Goal: Task Accomplishment & Management: Complete application form

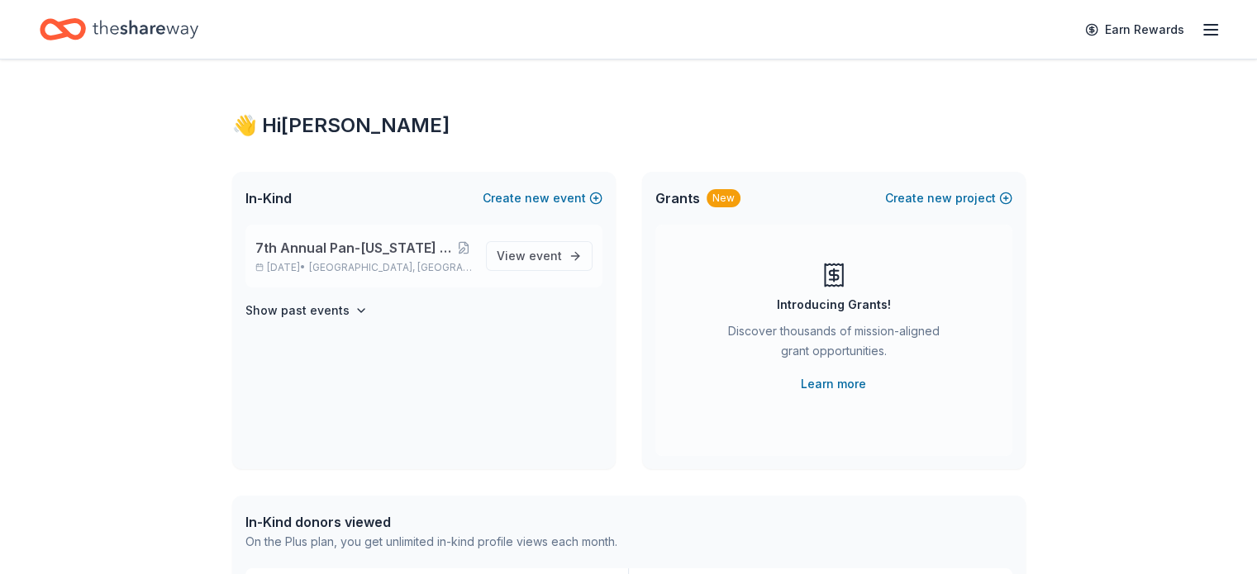
click at [411, 247] on span "7th Annual Pan-[US_STATE] Challenge Golf Tournament" at bounding box center [354, 248] width 199 height 20
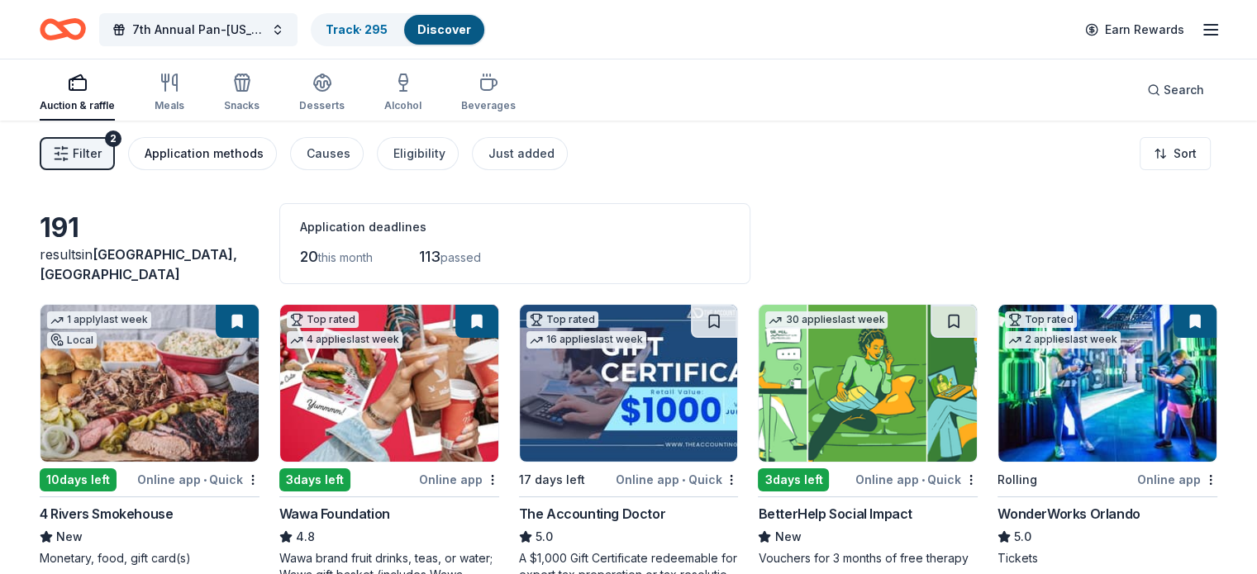
click at [248, 159] on div "Application methods" at bounding box center [204, 154] width 119 height 20
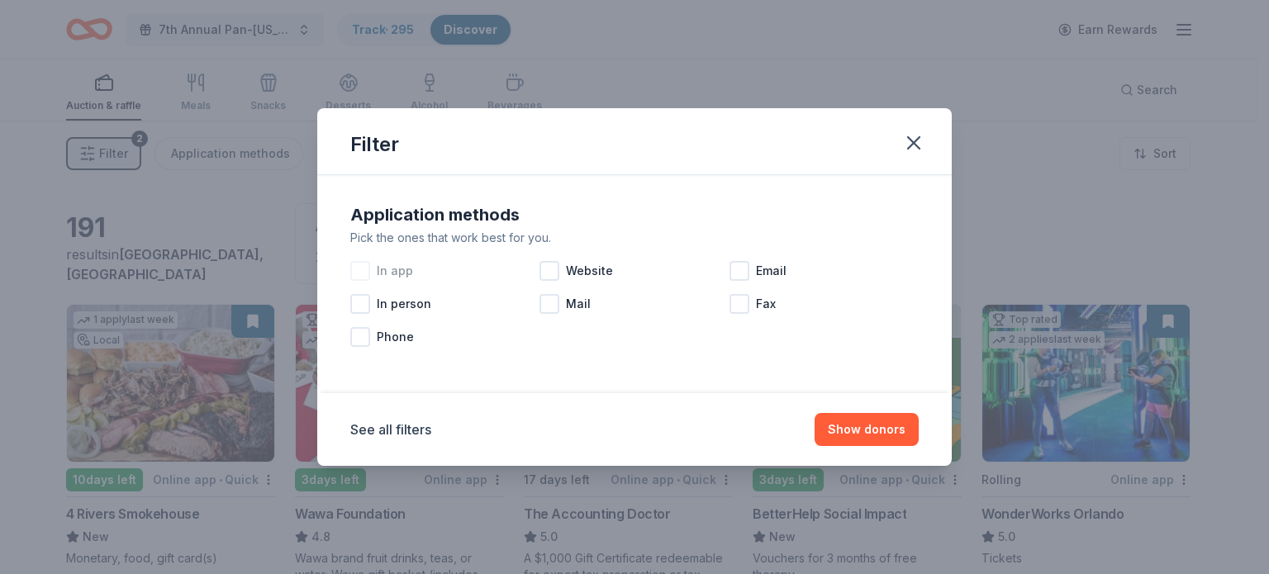
click at [362, 277] on div at bounding box center [360, 271] width 20 height 20
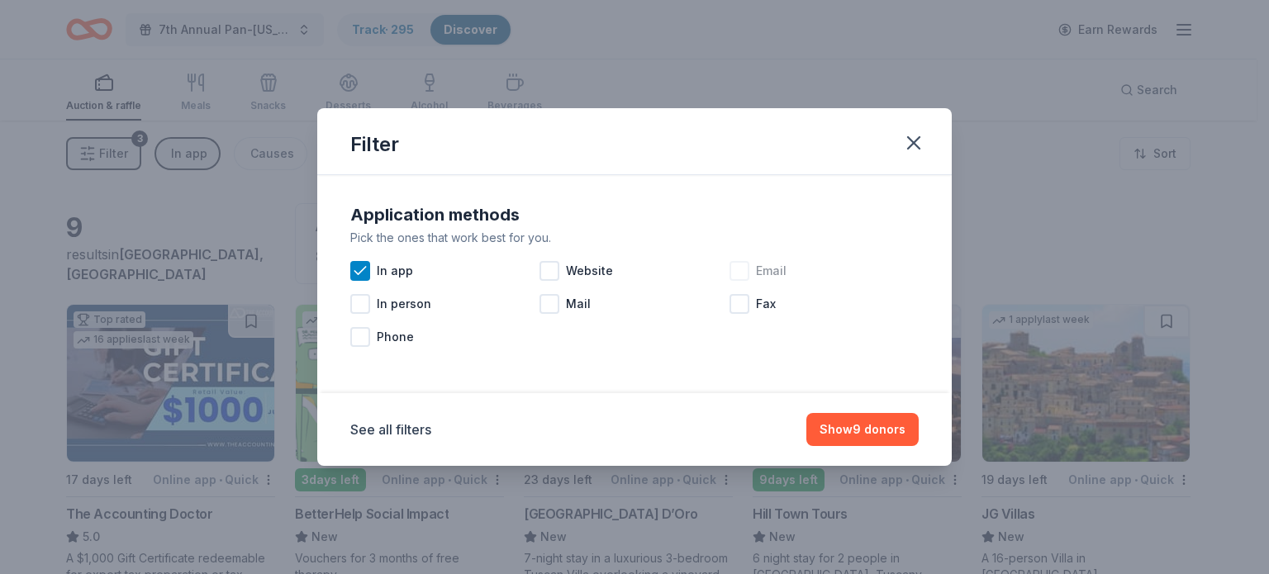
click at [737, 269] on div at bounding box center [740, 271] width 20 height 20
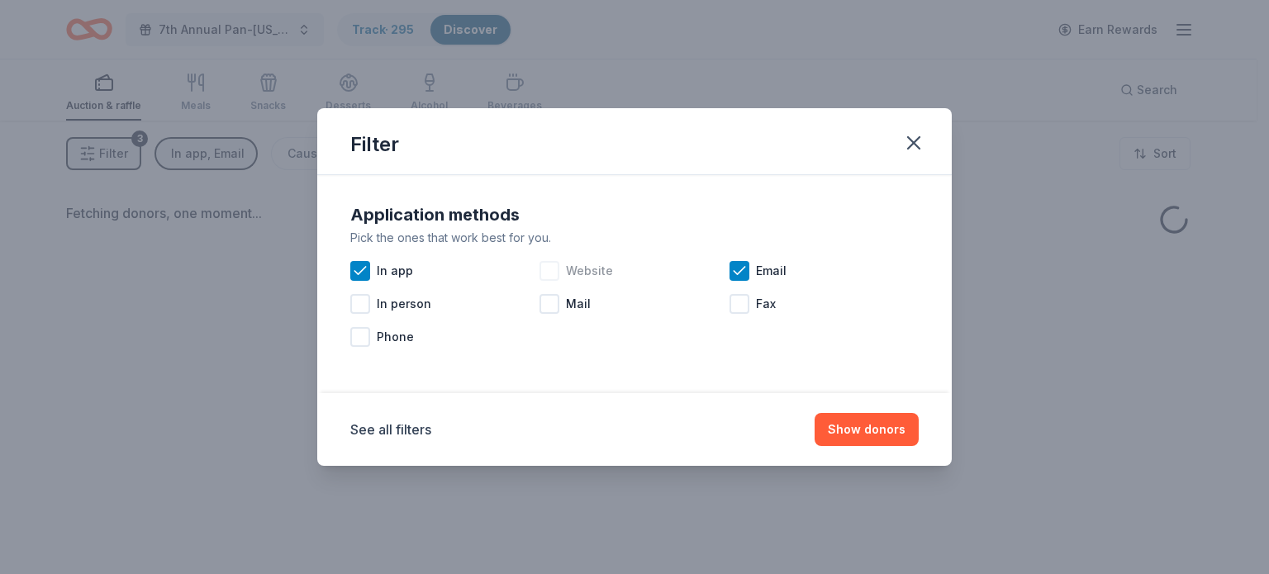
click at [558, 271] on div at bounding box center [550, 271] width 20 height 20
click at [859, 423] on button "Show donors" at bounding box center [867, 429] width 104 height 33
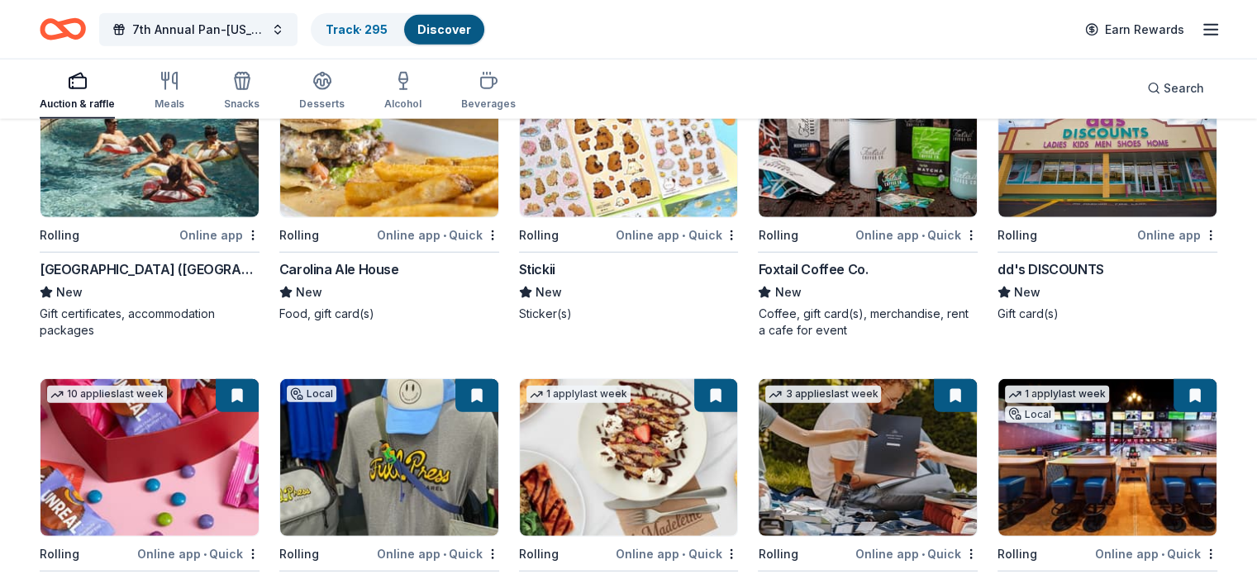
scroll to position [4315, 0]
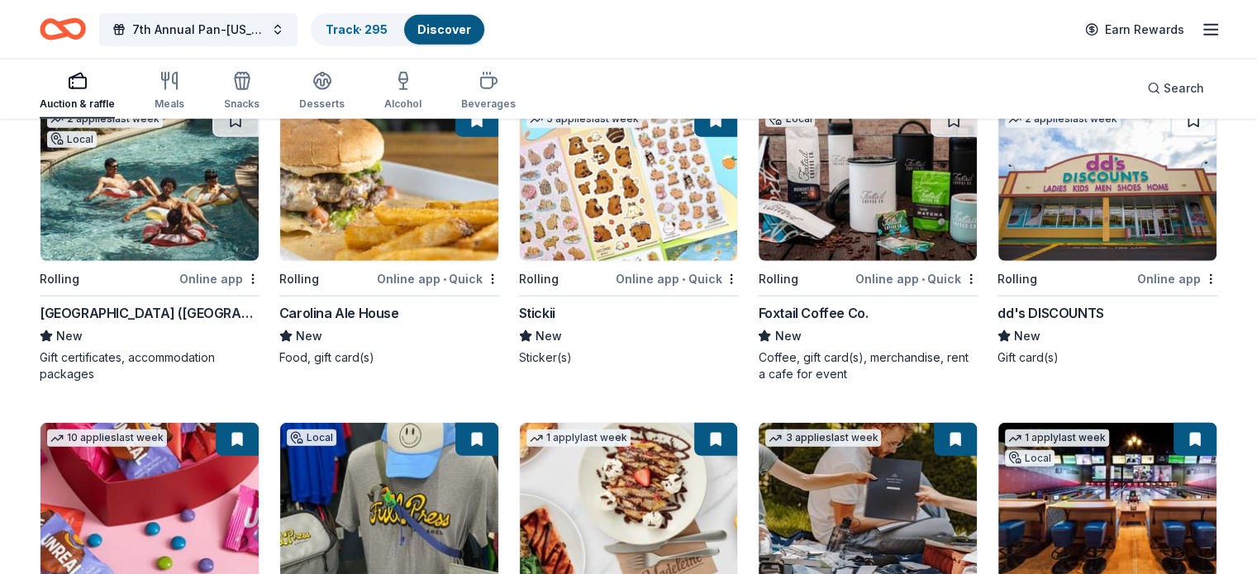
click at [183, 309] on div "Four Seasons Resort (Orlando)" at bounding box center [150, 313] width 220 height 20
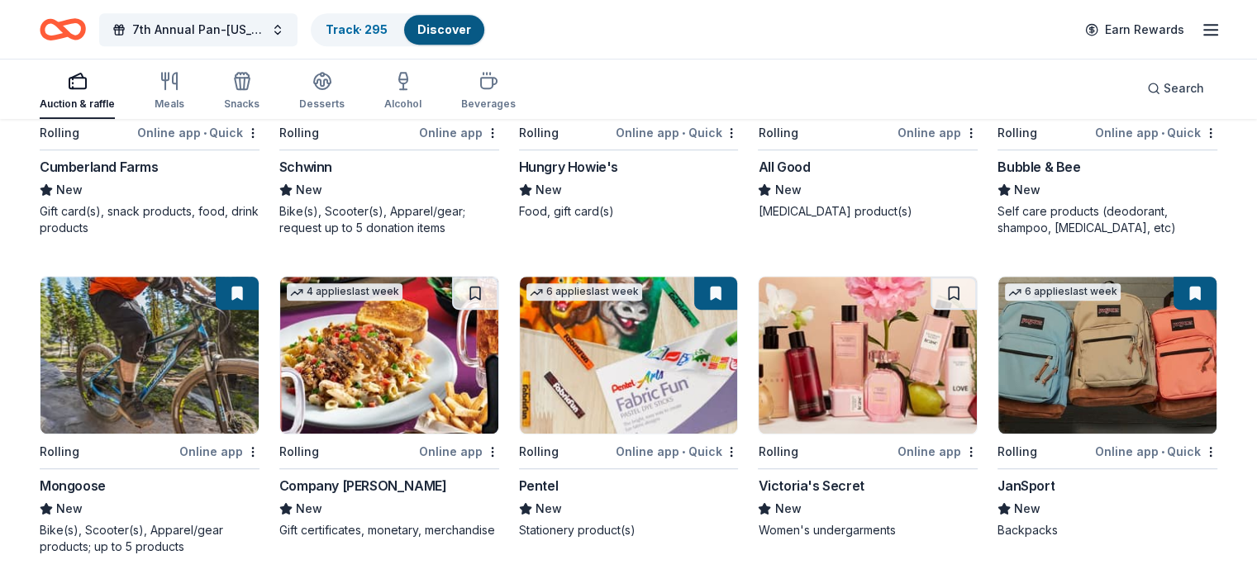
scroll to position [7232, 0]
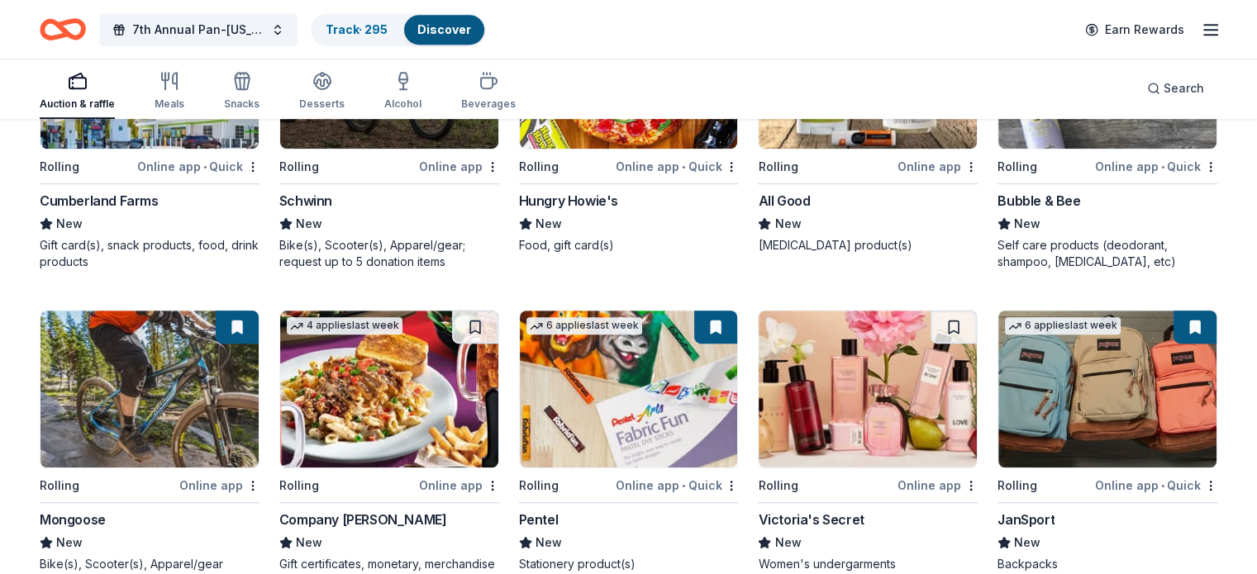
click at [315, 192] on div "Schwinn" at bounding box center [305, 201] width 53 height 20
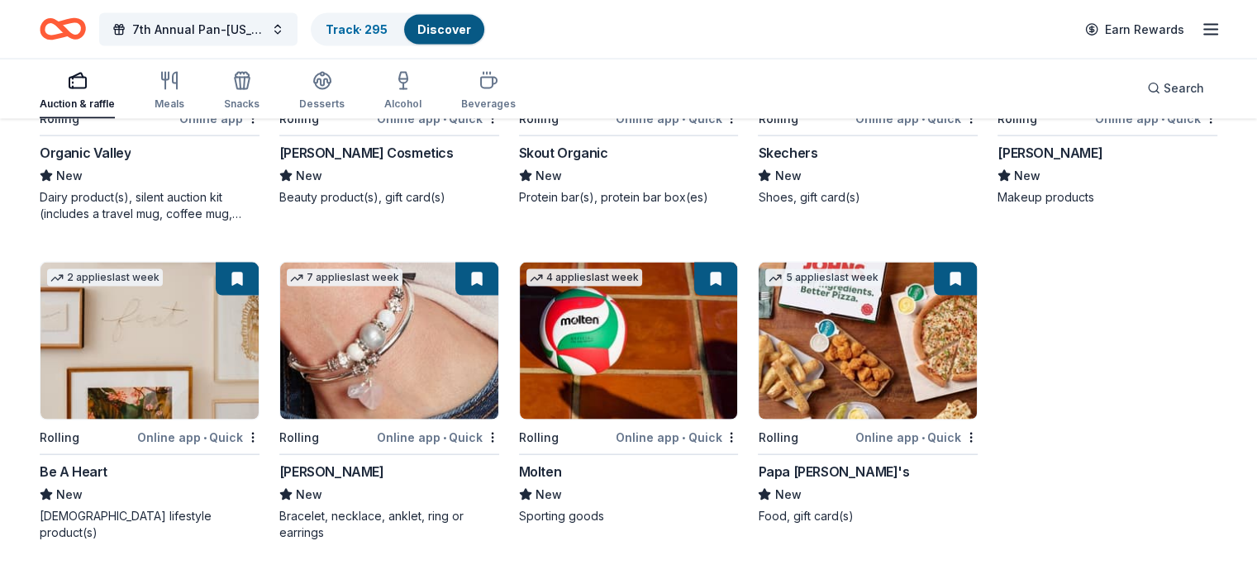
scroll to position [9809, 0]
click at [356, 27] on link "Track · 295" at bounding box center [357, 29] width 62 height 14
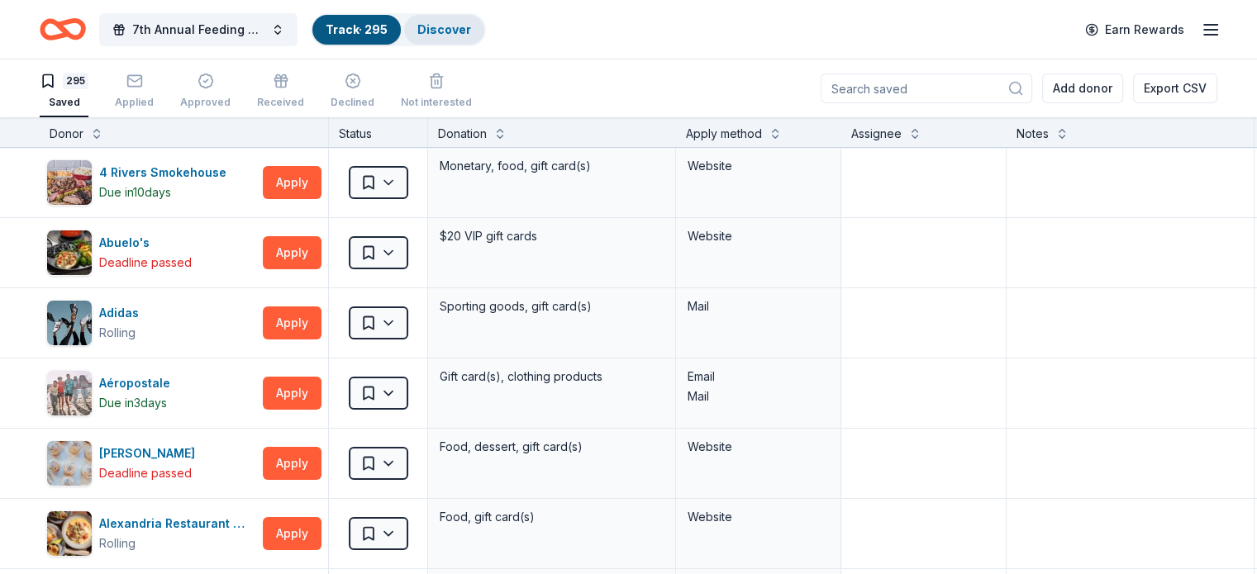
click at [467, 26] on link "Discover" at bounding box center [444, 29] width 54 height 14
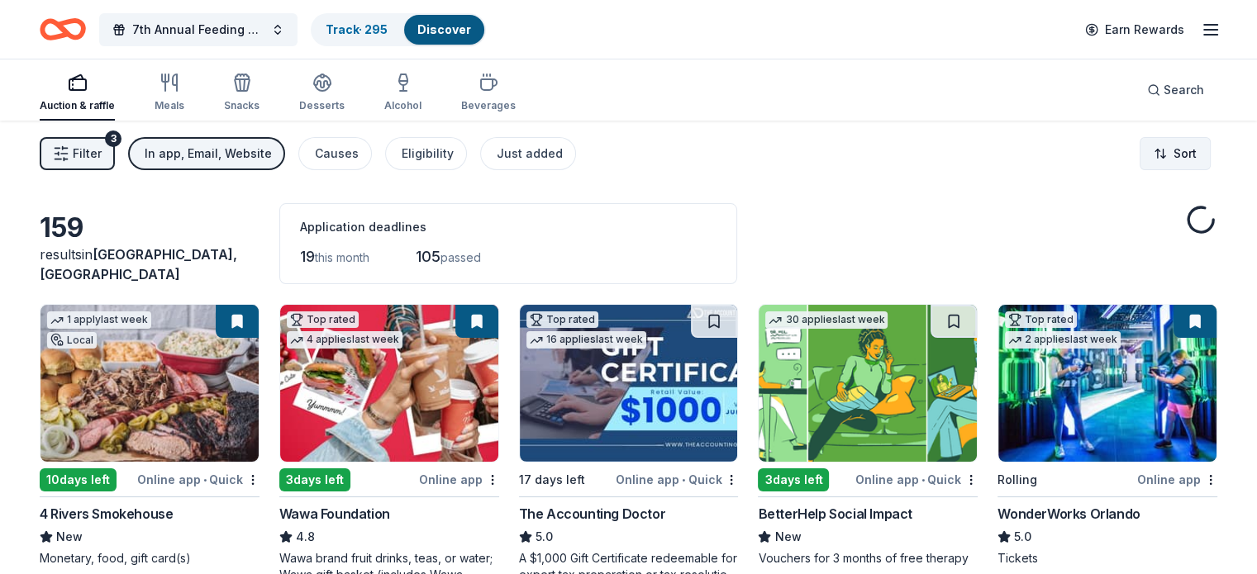
click at [1167, 145] on html "7th Annual Feeding Dreams Golf Tournament Track · 295 Discover Earn Rewards Auc…" at bounding box center [628, 287] width 1257 height 574
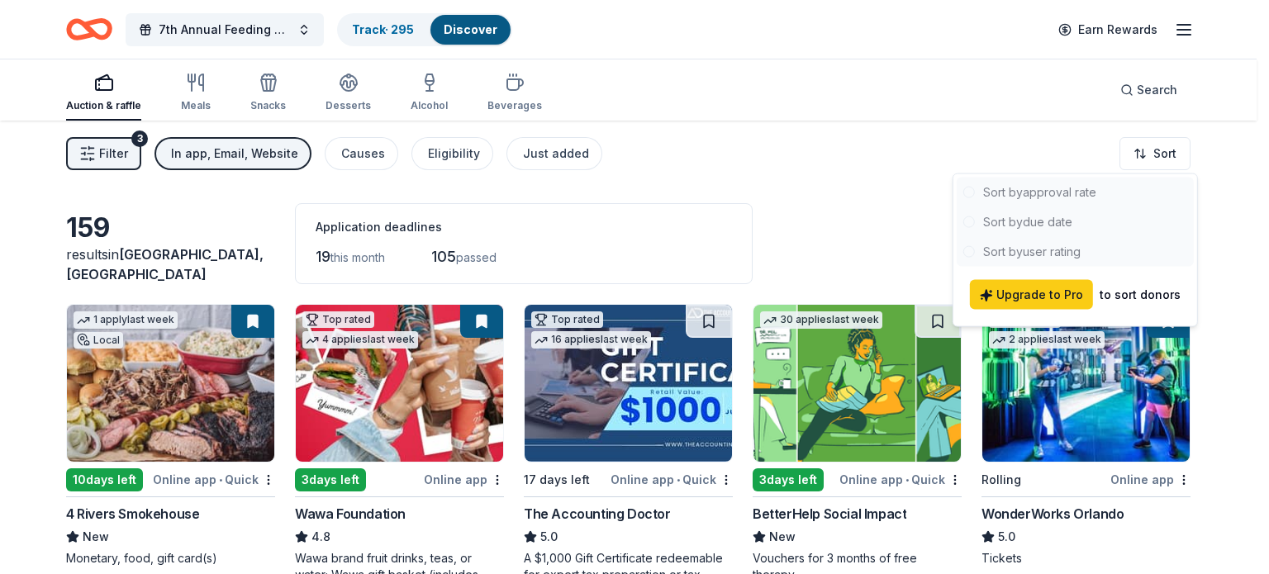
click at [631, 195] on html "7th Annual Feeding Dreams Golf Tournament Track · 295 Discover Earn Rewards Auc…" at bounding box center [634, 287] width 1269 height 574
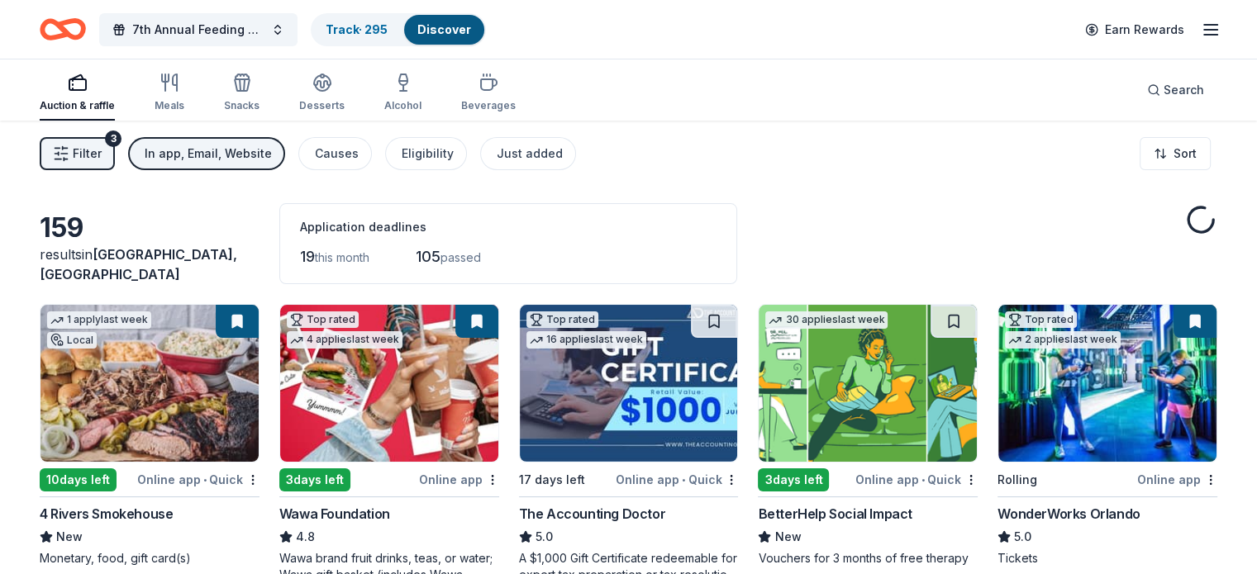
click at [69, 150] on icon "button" at bounding box center [61, 153] width 17 height 17
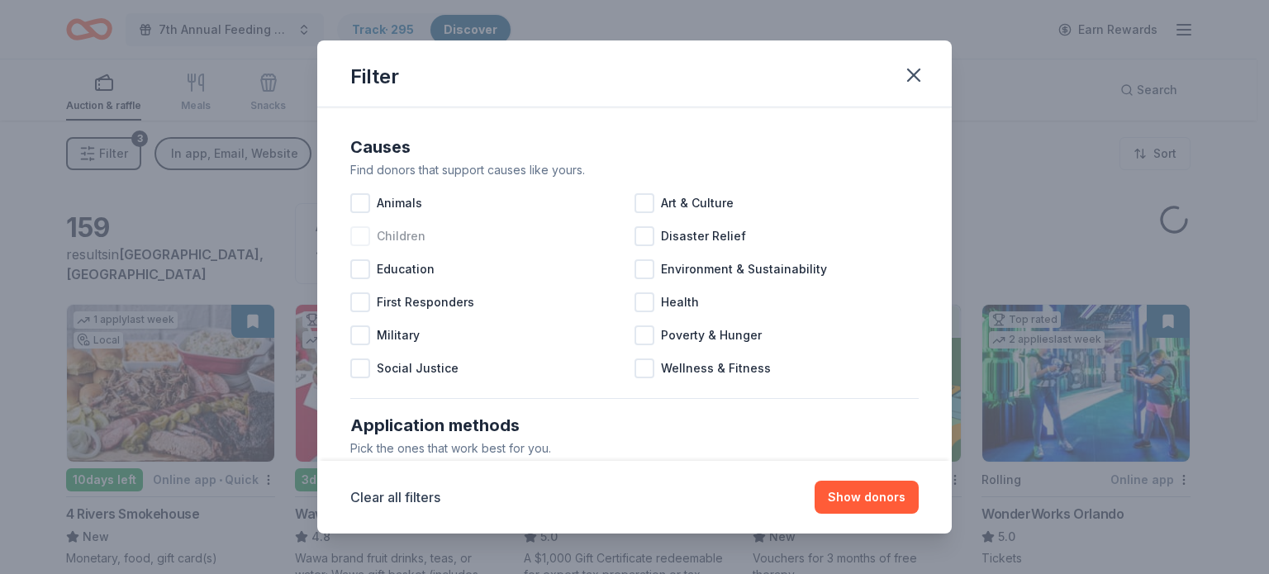
click at [364, 240] on div at bounding box center [360, 236] width 20 height 20
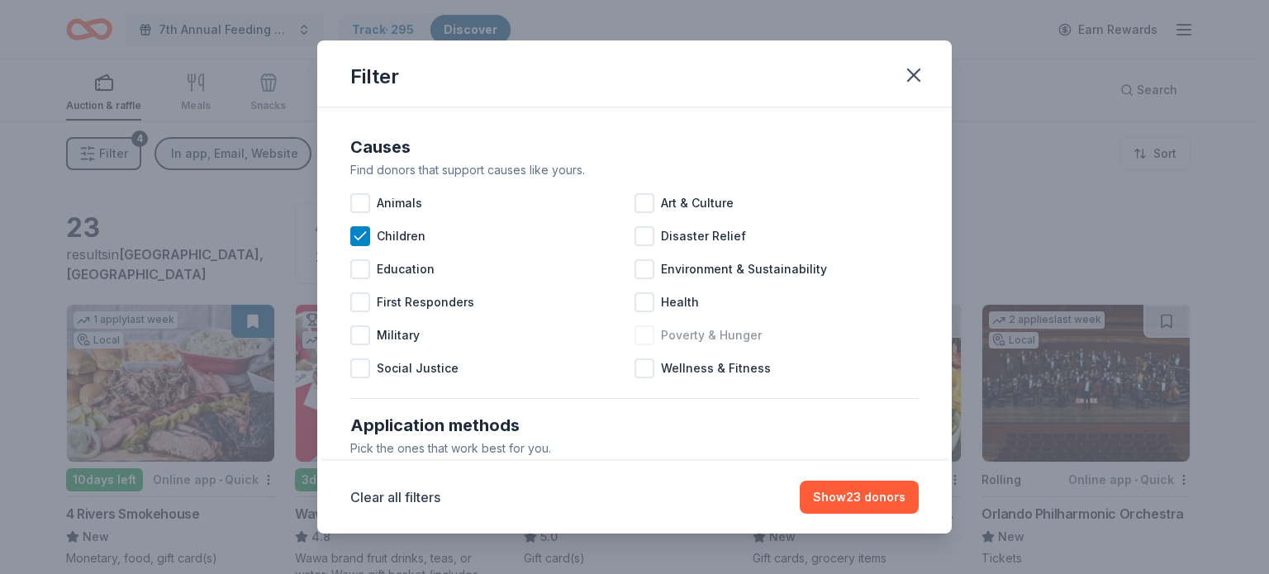
click at [645, 336] on div at bounding box center [645, 336] width 20 height 20
click at [876, 493] on button "Show 34 donors" at bounding box center [859, 497] width 120 height 33
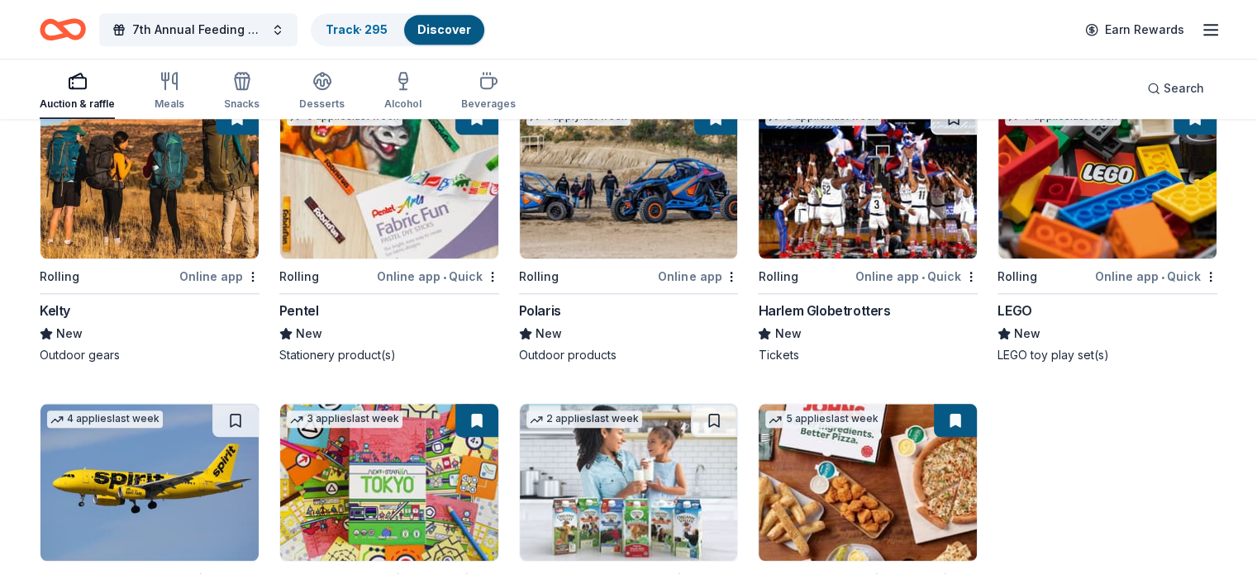
scroll to position [1755, 0]
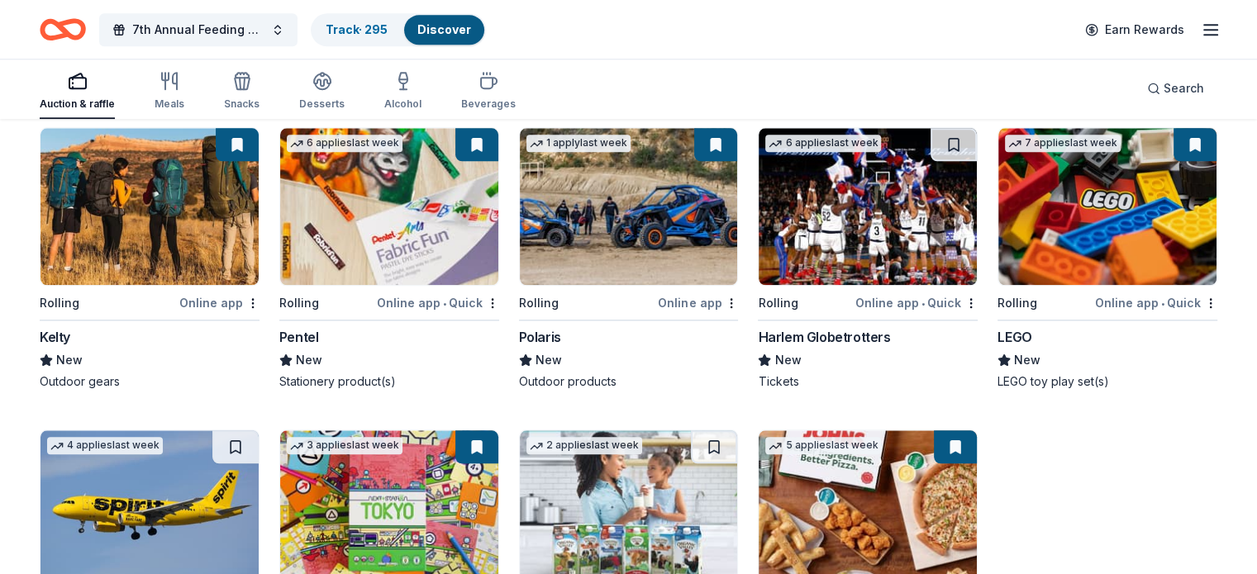
click at [826, 198] on img at bounding box center [868, 206] width 218 height 157
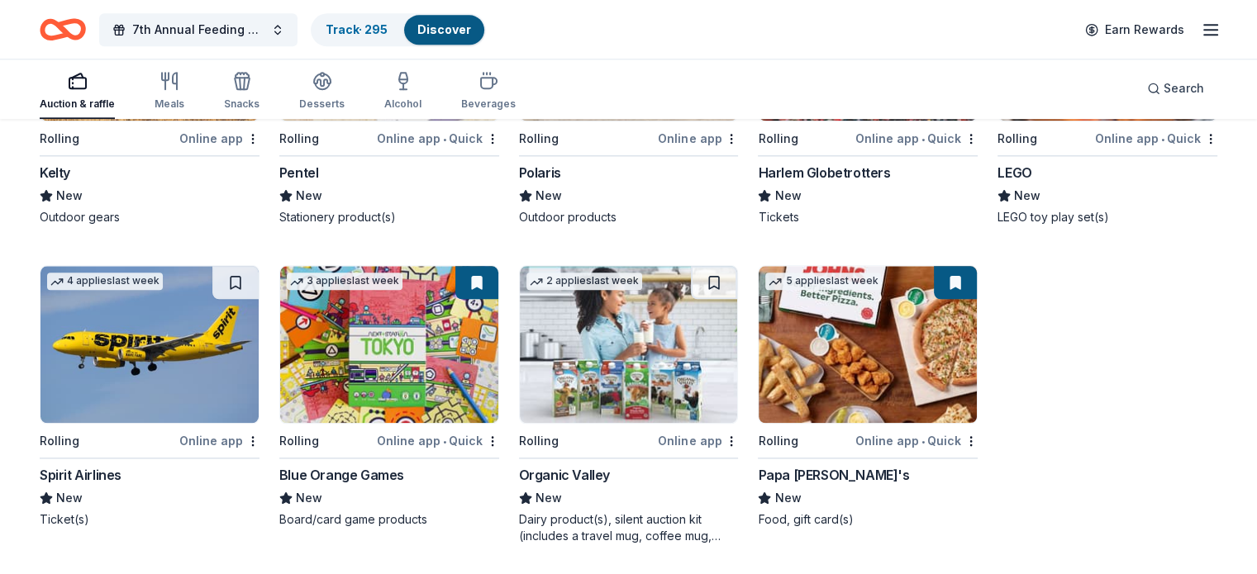
scroll to position [1921, 0]
click at [172, 399] on img at bounding box center [149, 343] width 218 height 157
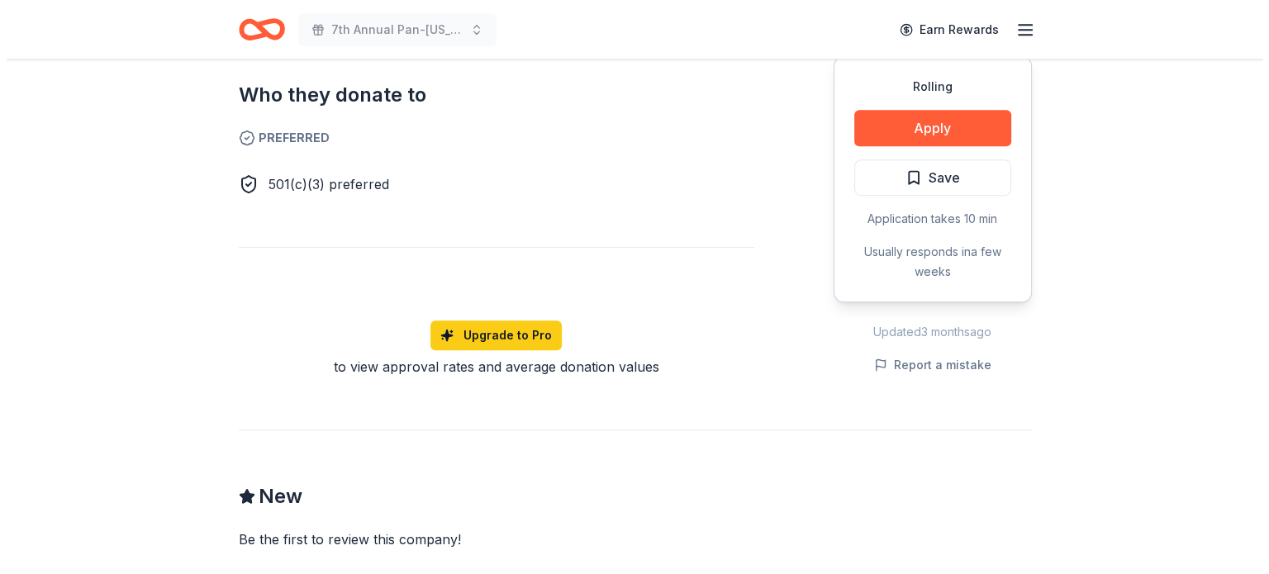
scroll to position [826, 0]
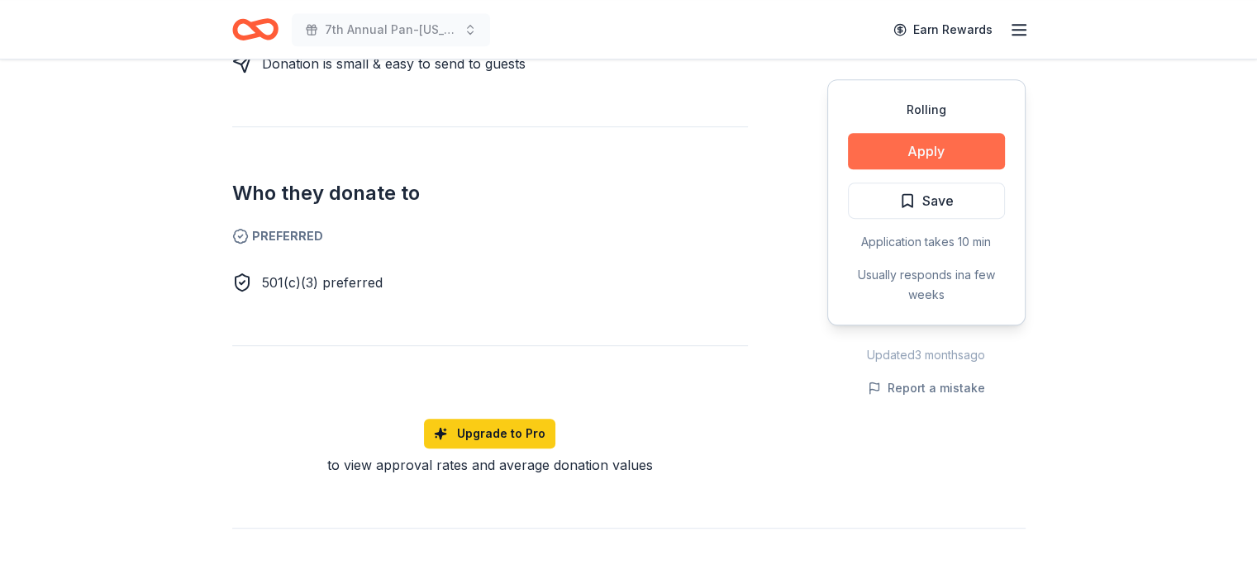
click at [871, 145] on button "Apply" at bounding box center [926, 151] width 157 height 36
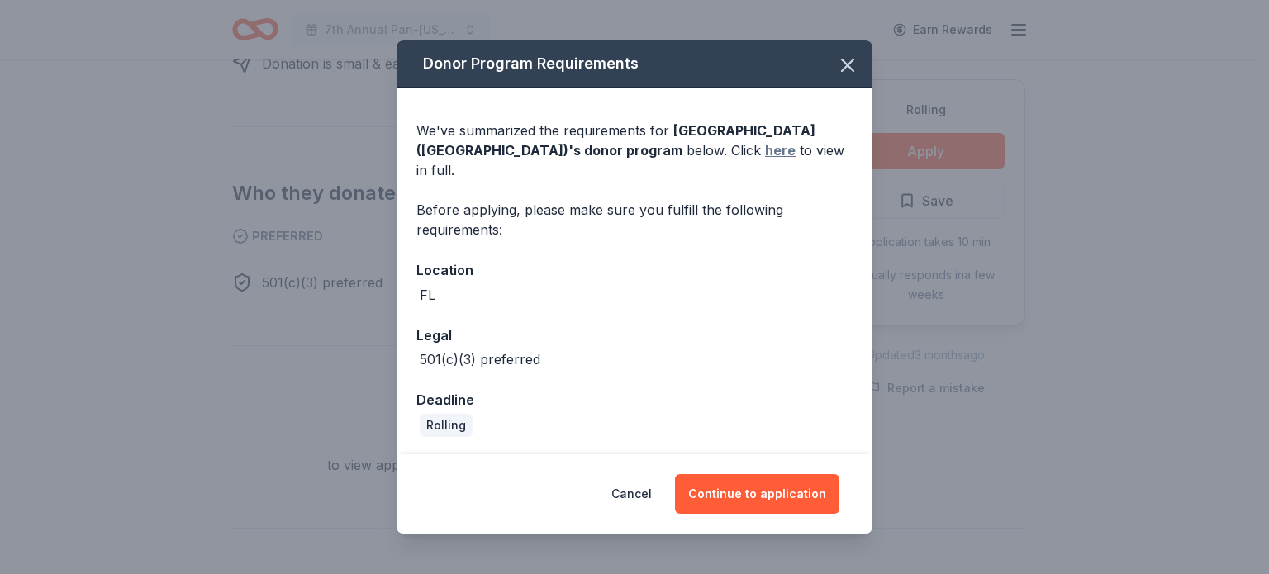
click at [765, 160] on link "here" at bounding box center [780, 150] width 31 height 20
click at [793, 484] on button "Continue to application" at bounding box center [757, 494] width 164 height 40
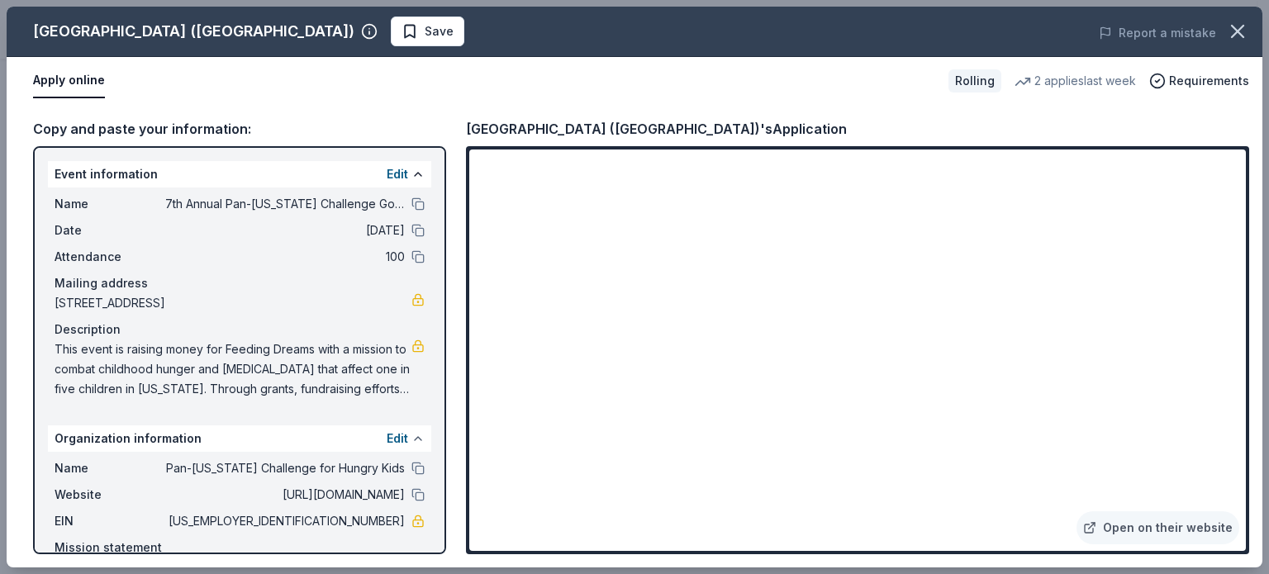
click at [412, 436] on button at bounding box center [418, 438] width 13 height 13
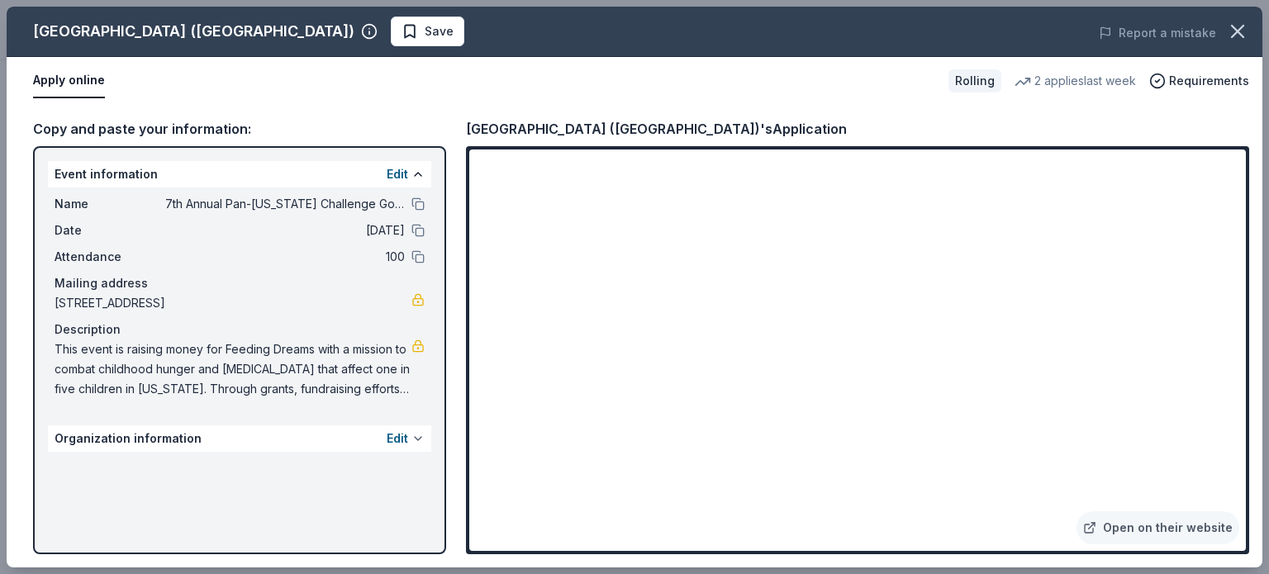
click at [403, 436] on button "Edit" at bounding box center [397, 439] width 21 height 20
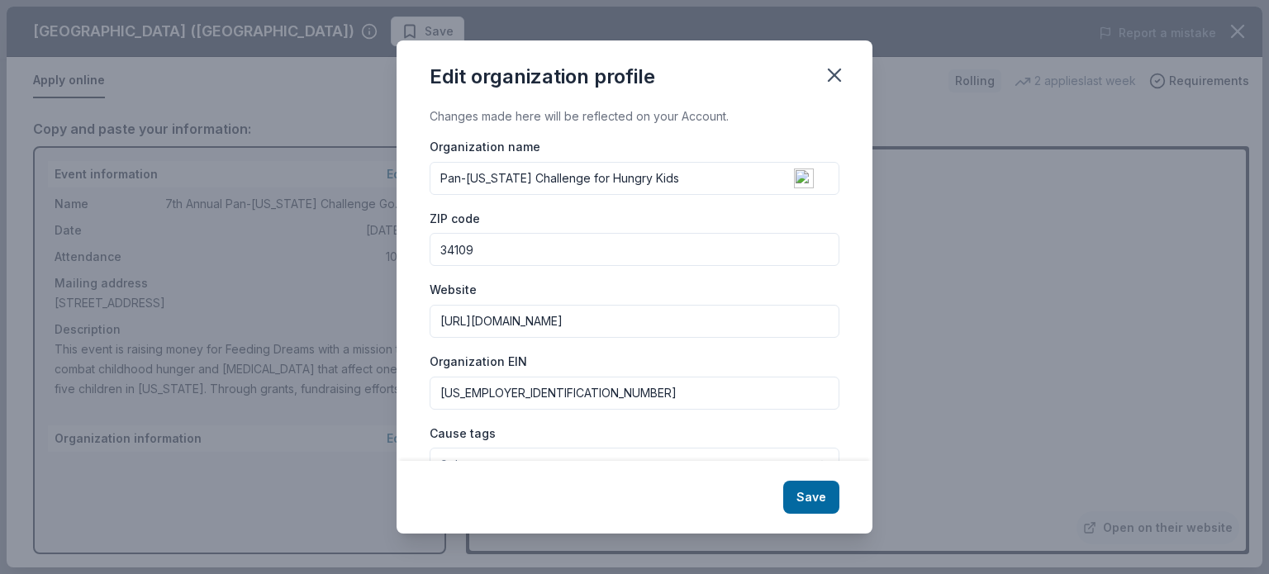
drag, startPoint x: 667, startPoint y: 178, endPoint x: 379, endPoint y: 174, distance: 287.6
click at [379, 174] on div "Edit organization profile Changes made here will be reflected on your Account. …" at bounding box center [634, 287] width 1269 height 574
type input "Feeding Dreams"
drag, startPoint x: 585, startPoint y: 322, endPoint x: 478, endPoint y: 322, distance: 107.4
click at [478, 322] on input "https://panfloridachallenge.org/" at bounding box center [635, 321] width 410 height 33
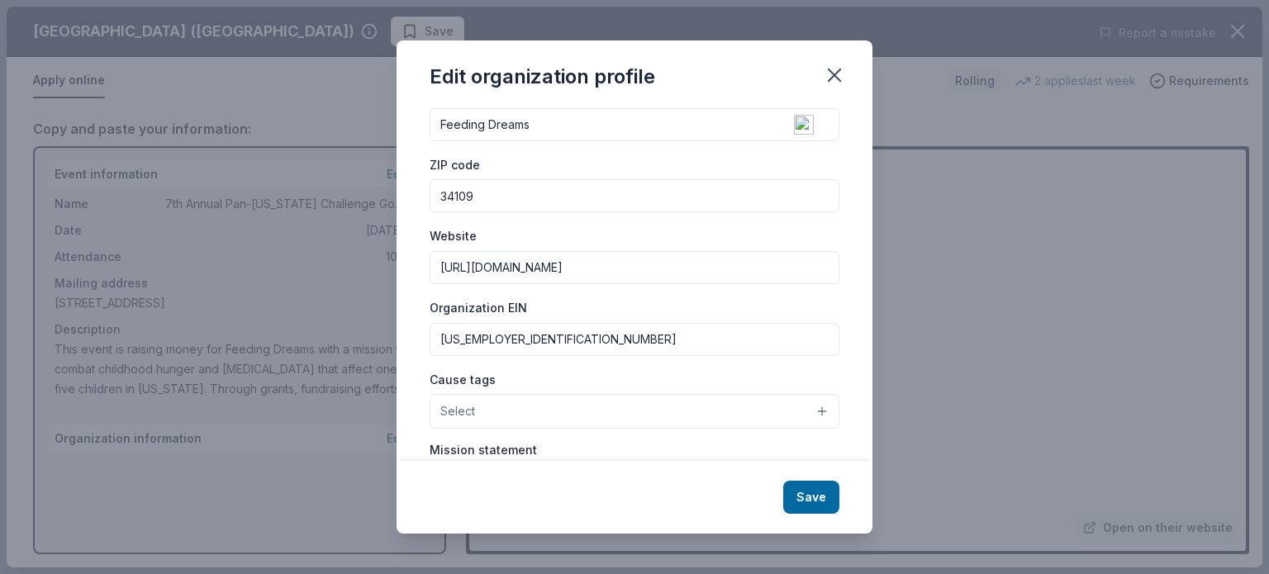
scroll to position [83, 0]
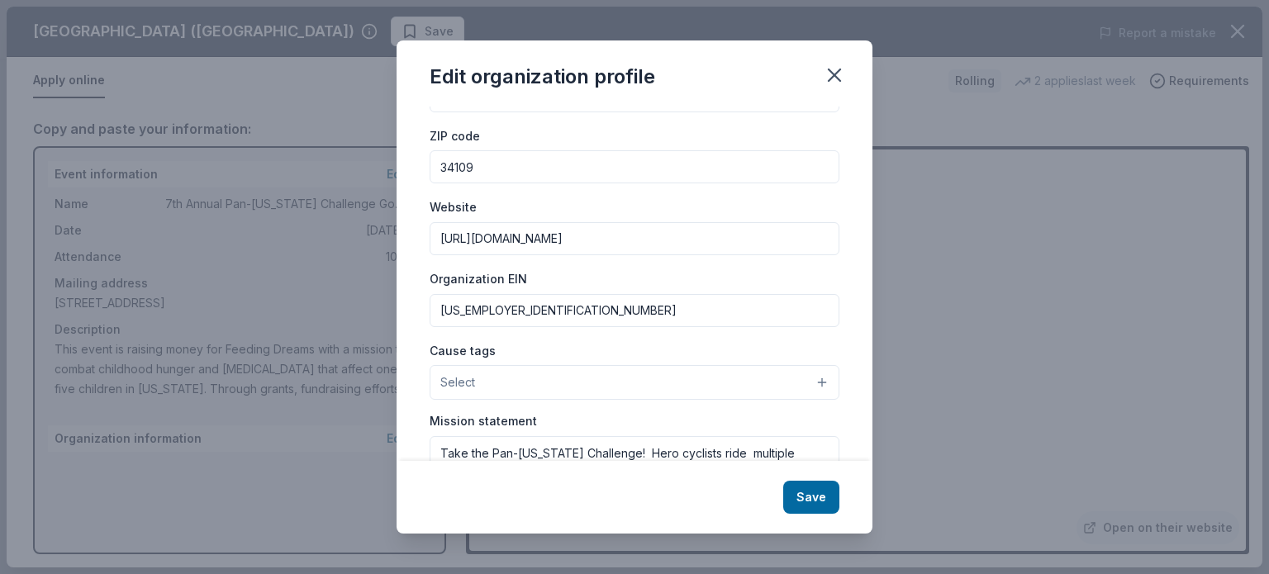
type input "https://feedingdreams.org/"
click at [519, 383] on button "Select" at bounding box center [635, 382] width 410 height 35
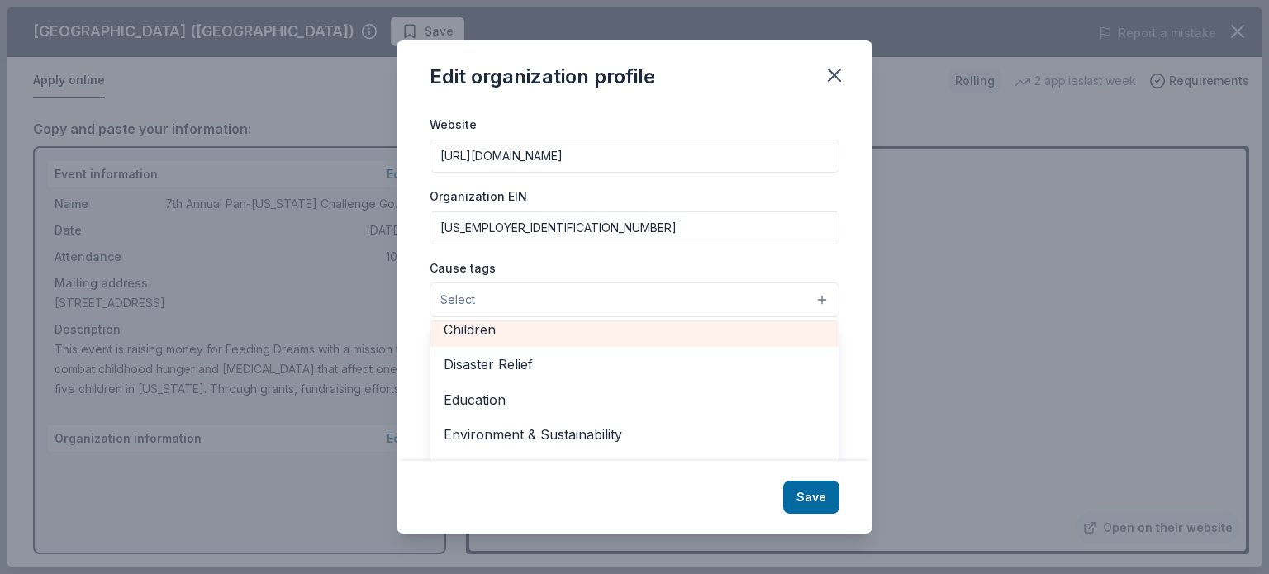
click at [496, 337] on span "Children" at bounding box center [635, 329] width 382 height 21
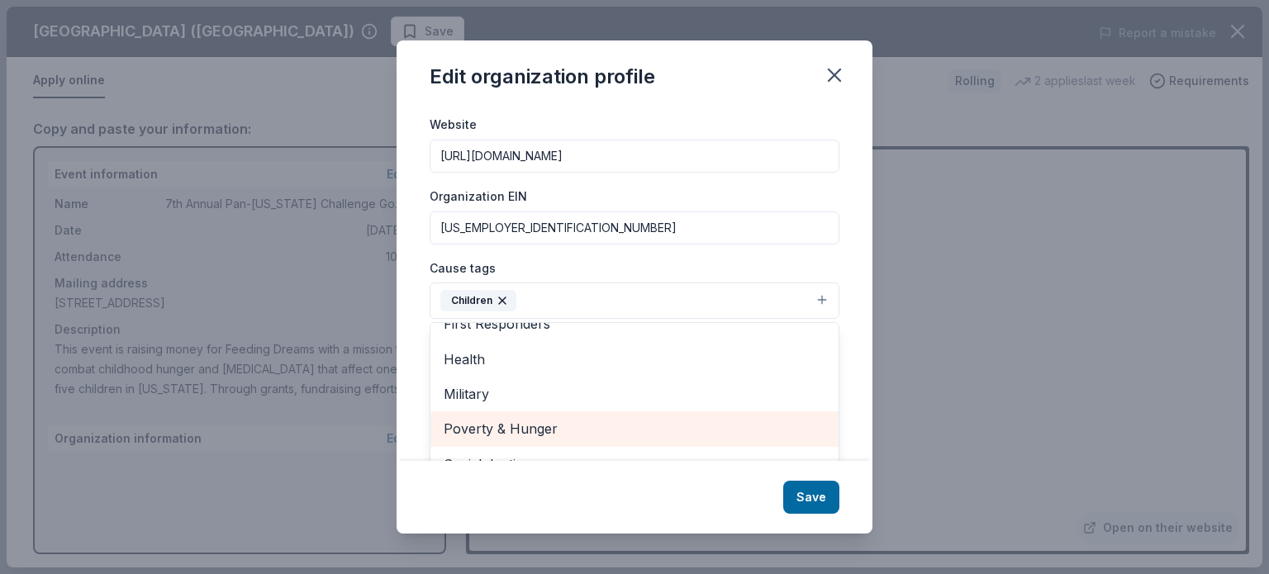
click at [507, 438] on span "Poverty & Hunger" at bounding box center [635, 428] width 382 height 21
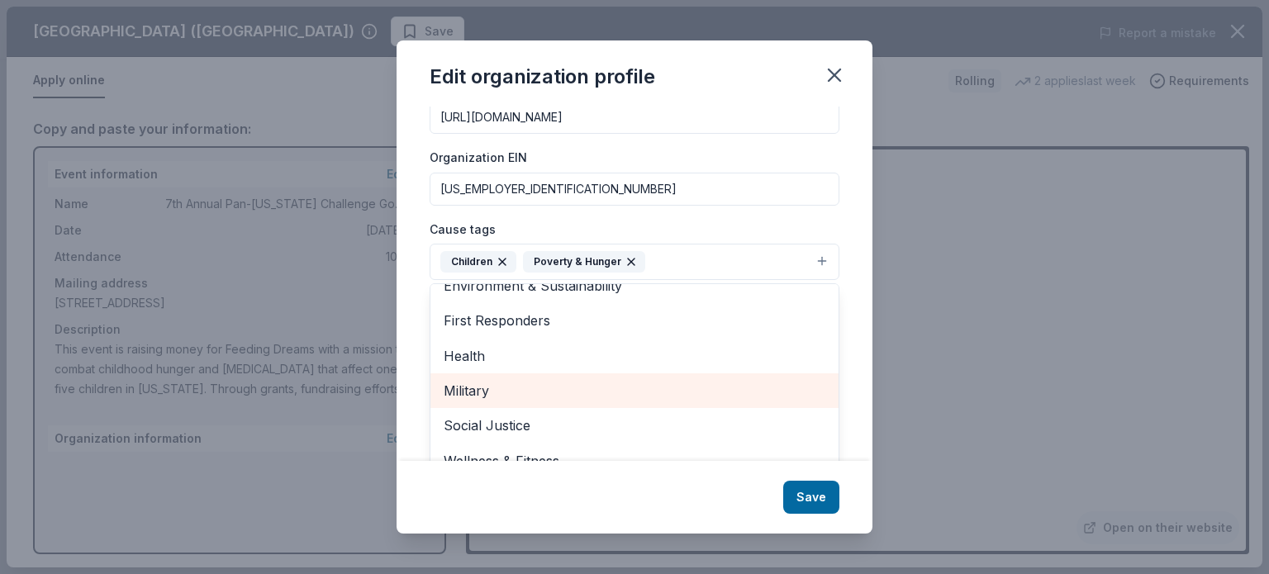
scroll to position [225, 0]
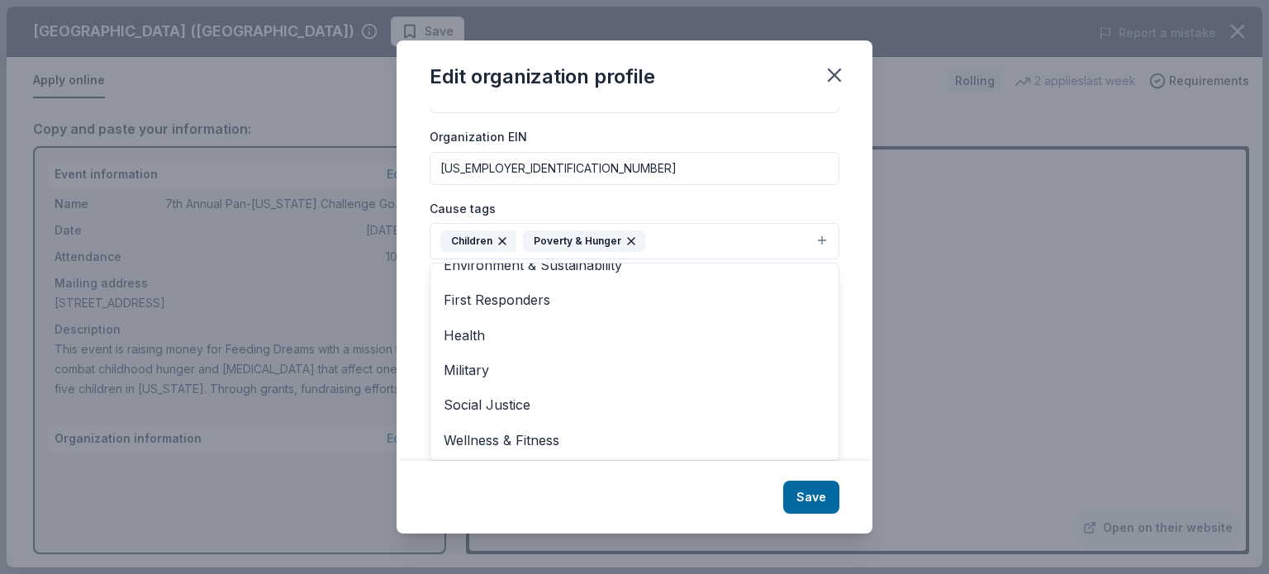
click at [826, 503] on div "Edit organization profile Changes made here will be reflected on your Account. …" at bounding box center [635, 286] width 476 height 493
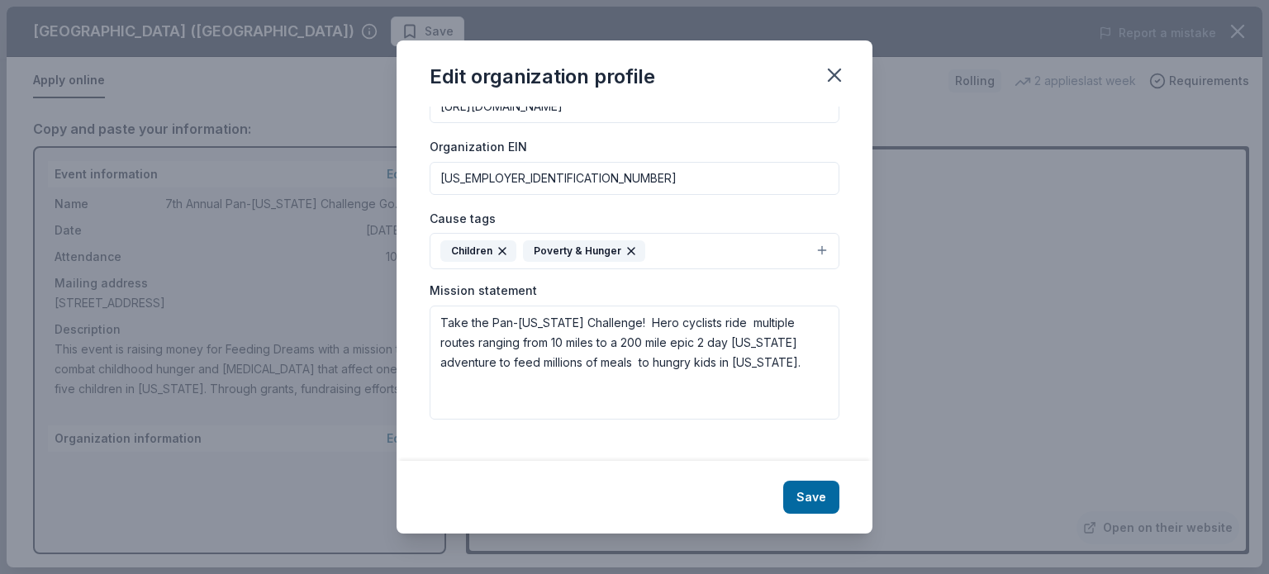
scroll to position [199, 0]
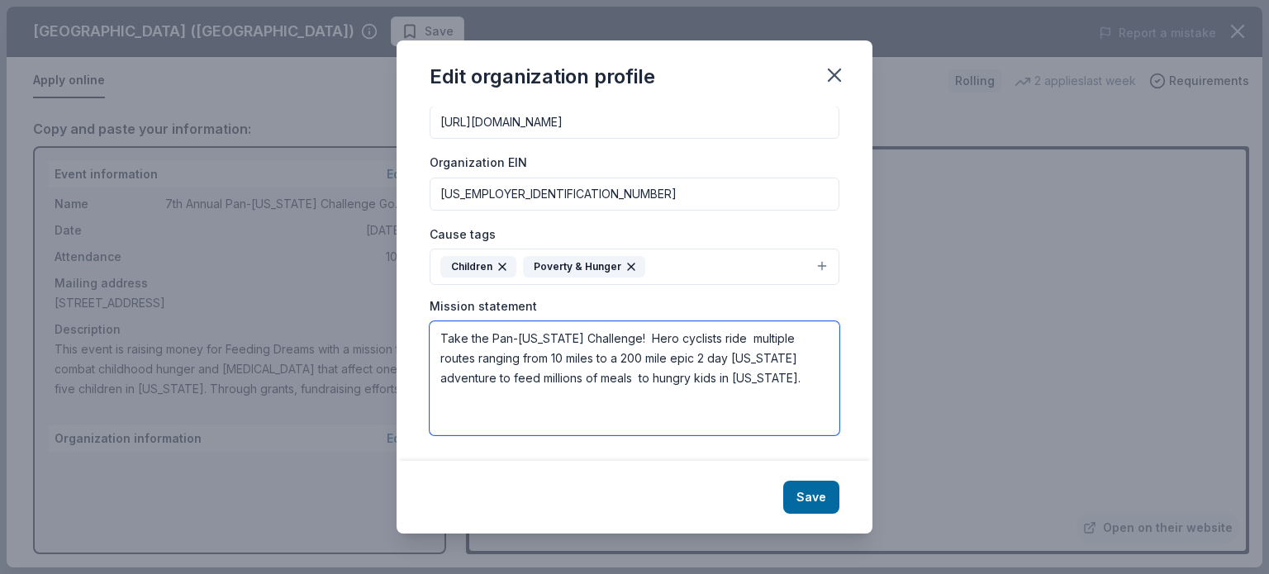
drag, startPoint x: 711, startPoint y: 378, endPoint x: 354, endPoint y: 281, distance: 369.9
click at [354, 281] on div "Edit organization profile Changes made here will be reflected on your Account. …" at bounding box center [634, 287] width 1269 height 574
paste textarea "Feeding Dreams was founded by Ed Mullen with a mission to combat childhood hung…"
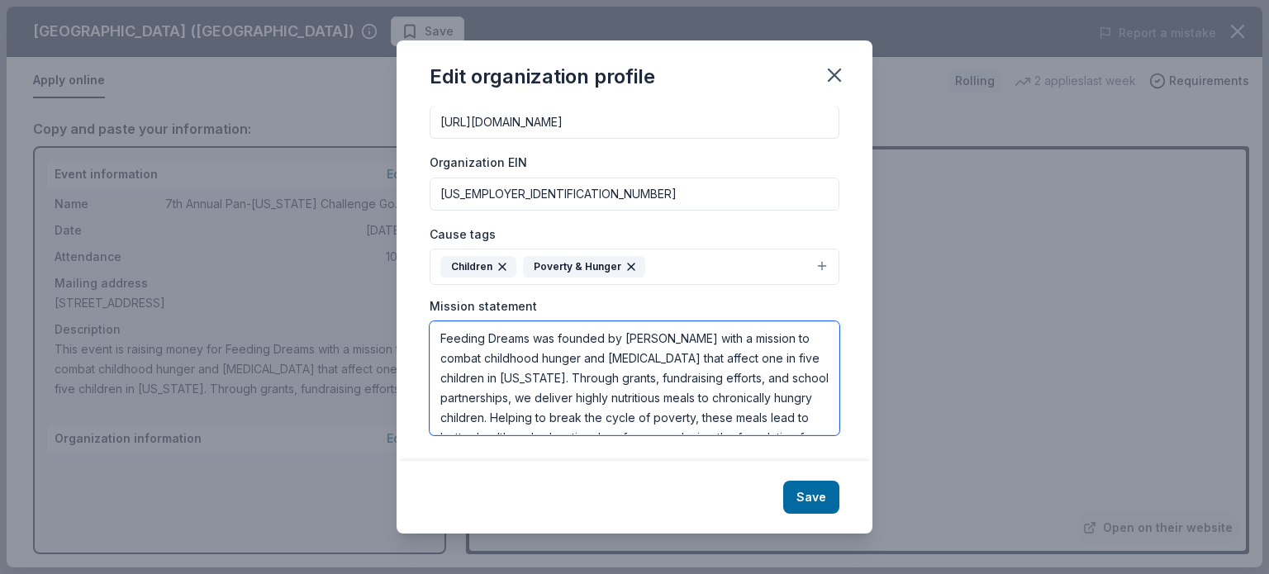
scroll to position [50, 0]
type textarea "Feeding Dreams was founded by Ed Mullen with a mission to combat childhood hung…"
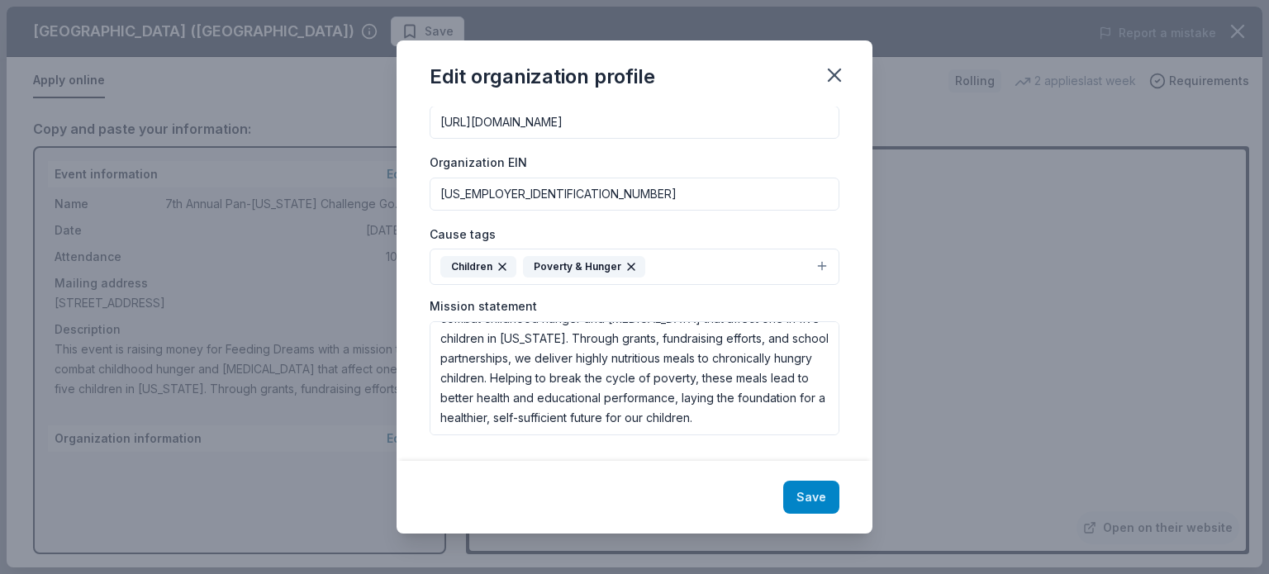
click at [812, 503] on button "Save" at bounding box center [811, 497] width 56 height 33
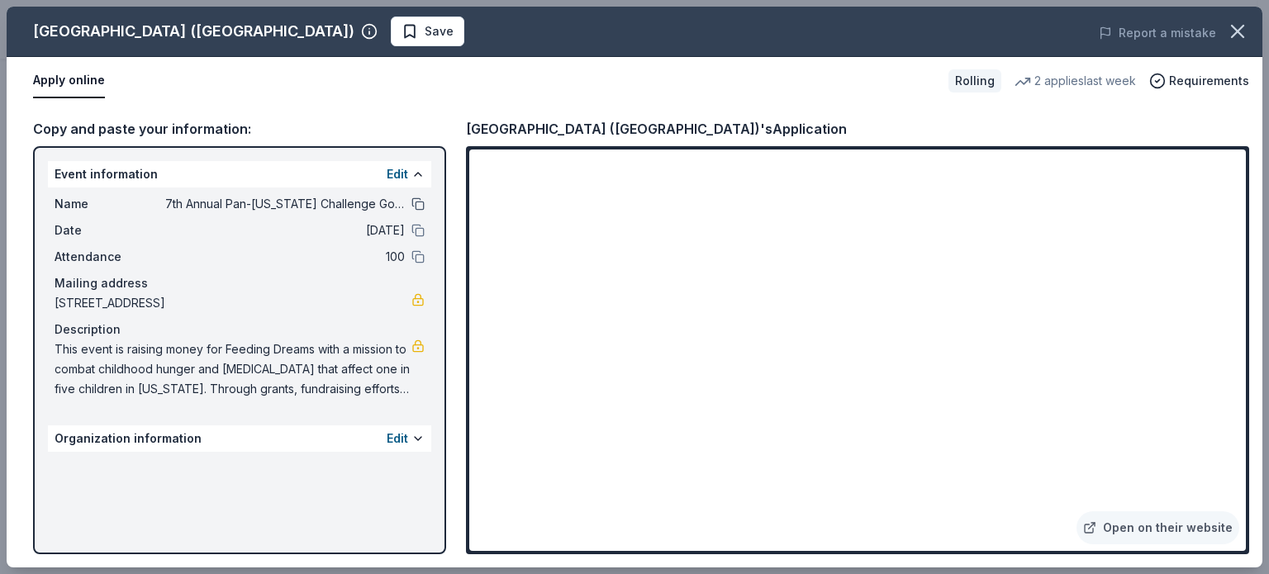
click at [423, 201] on button at bounding box center [418, 204] width 13 height 13
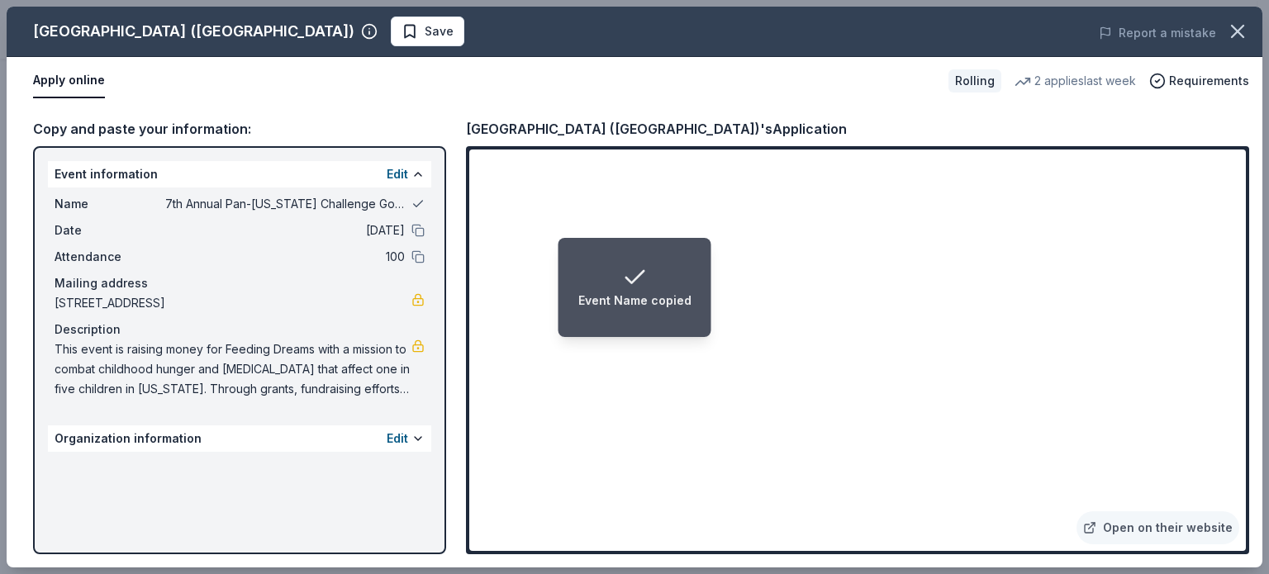
click at [423, 201] on button at bounding box center [418, 204] width 13 height 13
click at [389, 169] on button "Edit" at bounding box center [397, 174] width 21 height 20
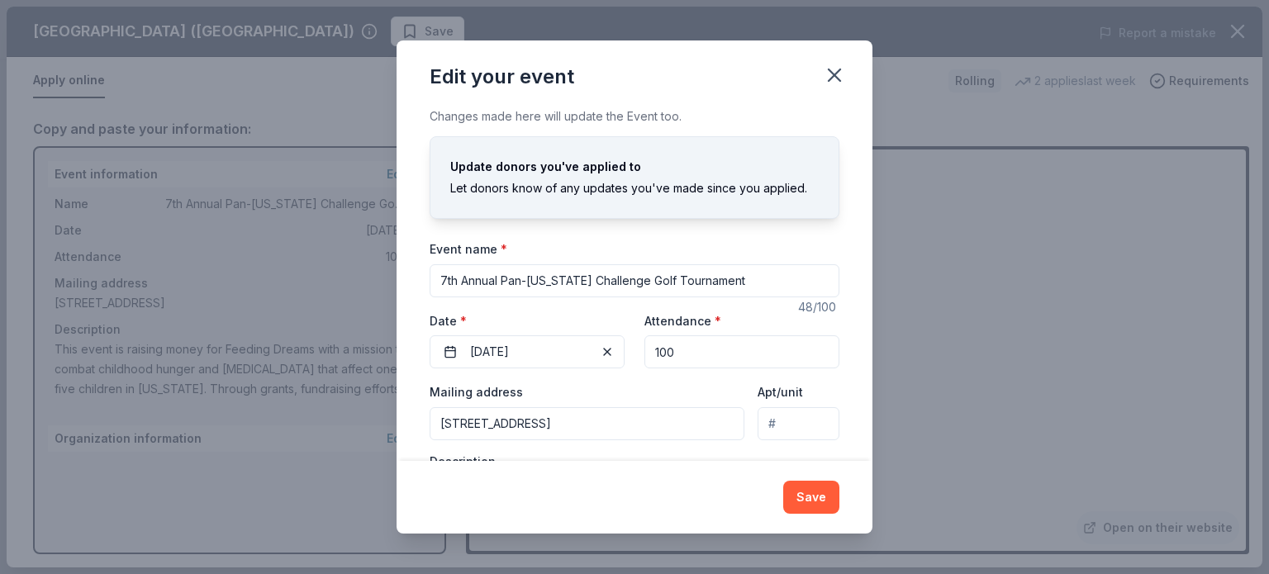
drag, startPoint x: 502, startPoint y: 279, endPoint x: 621, endPoint y: 283, distance: 118.3
click at [621, 283] on input "7th Annual Pan-Florida Challenge Golf Tournament" at bounding box center [635, 280] width 410 height 33
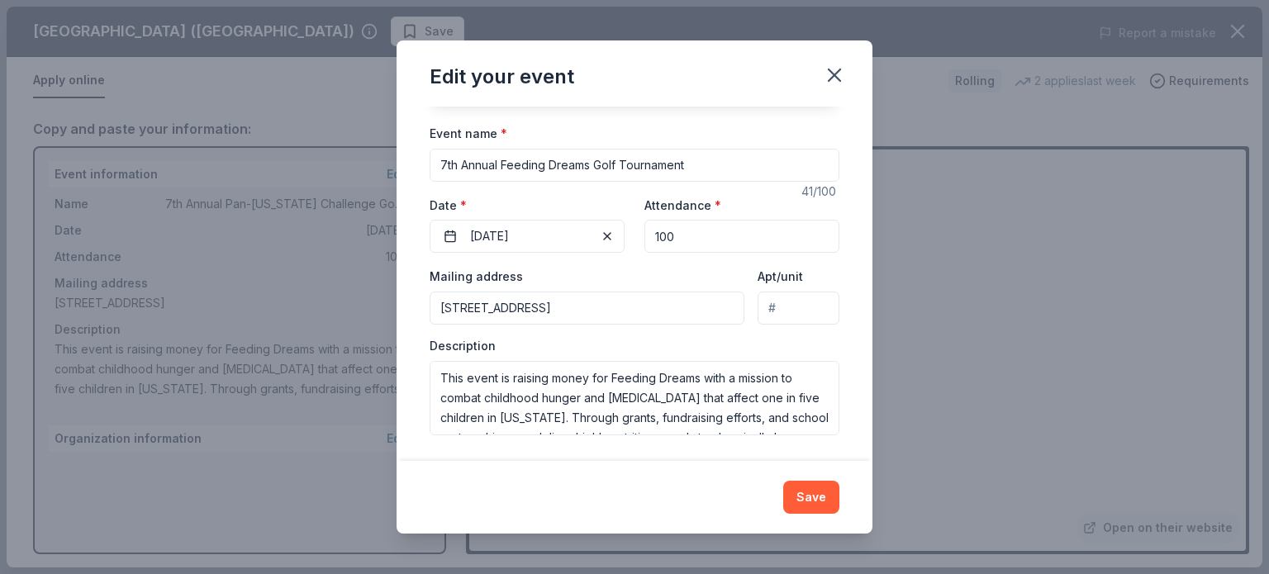
scroll to position [83, 0]
type input "7th Annual Feeding Dreams Golf Tournament"
click at [804, 489] on button "Save" at bounding box center [811, 497] width 56 height 33
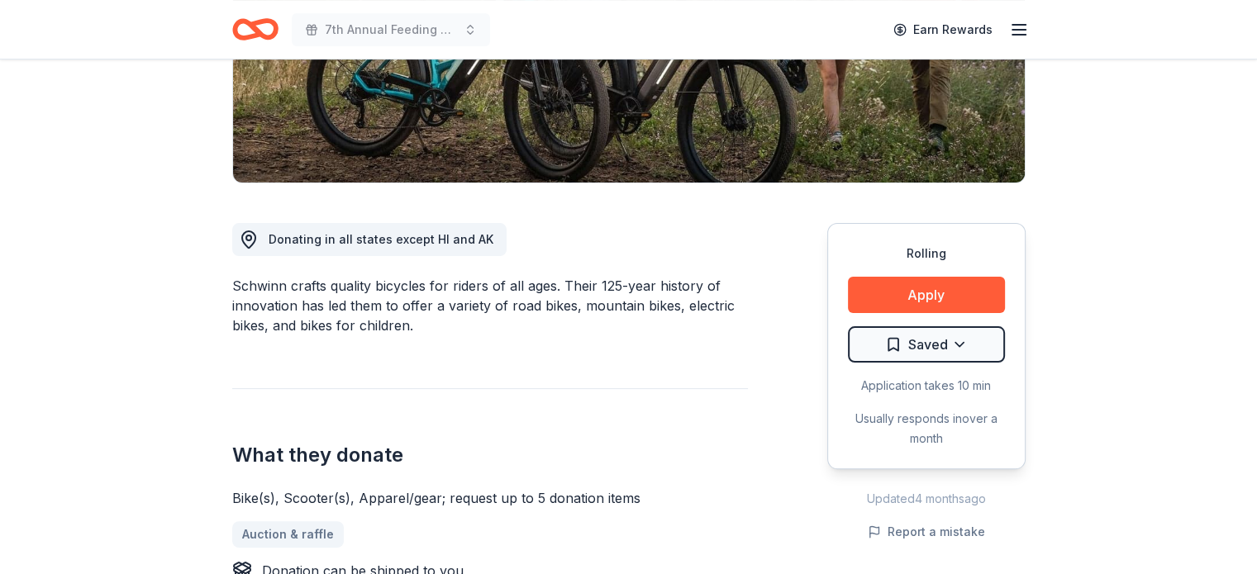
scroll to position [413, 0]
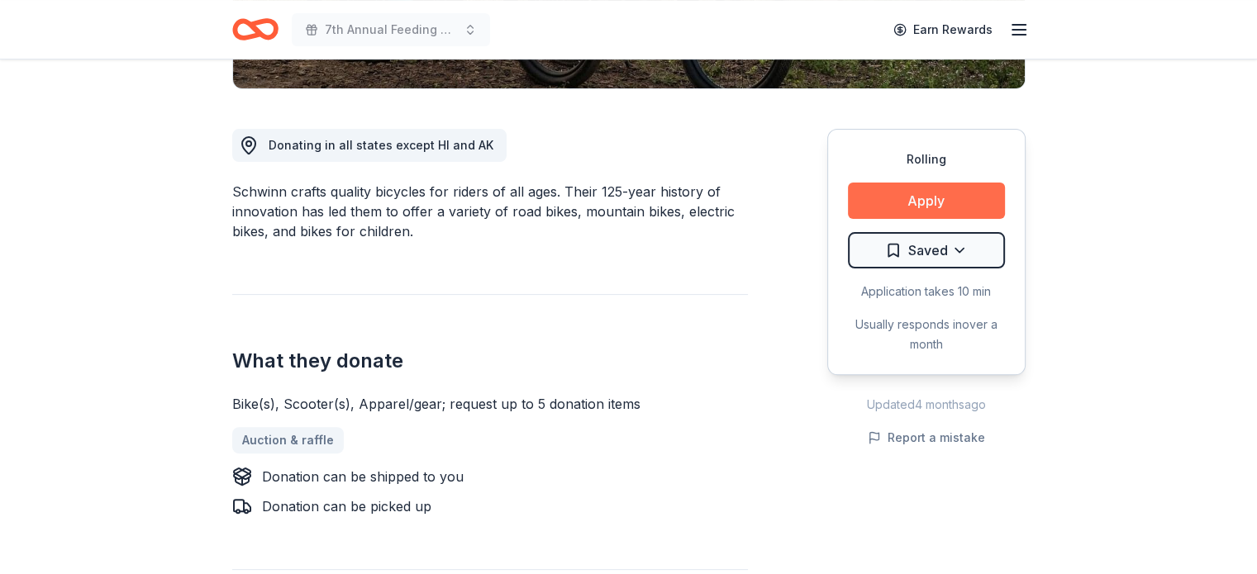
click at [932, 193] on button "Apply" at bounding box center [926, 201] width 157 height 36
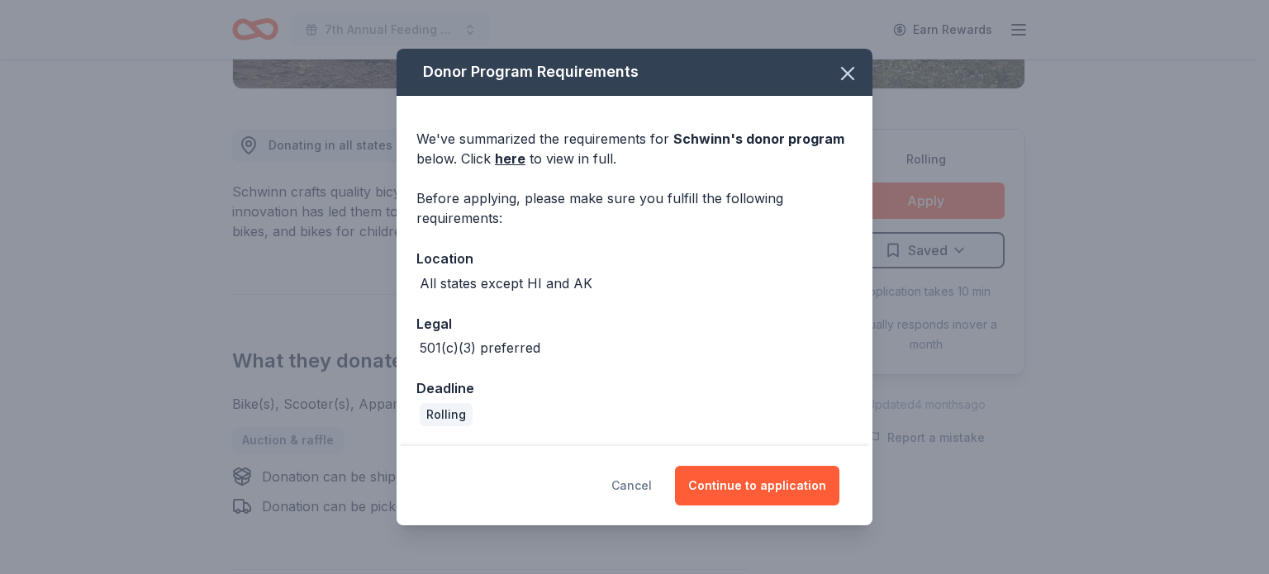
click at [650, 481] on button "Cancel" at bounding box center [632, 486] width 40 height 40
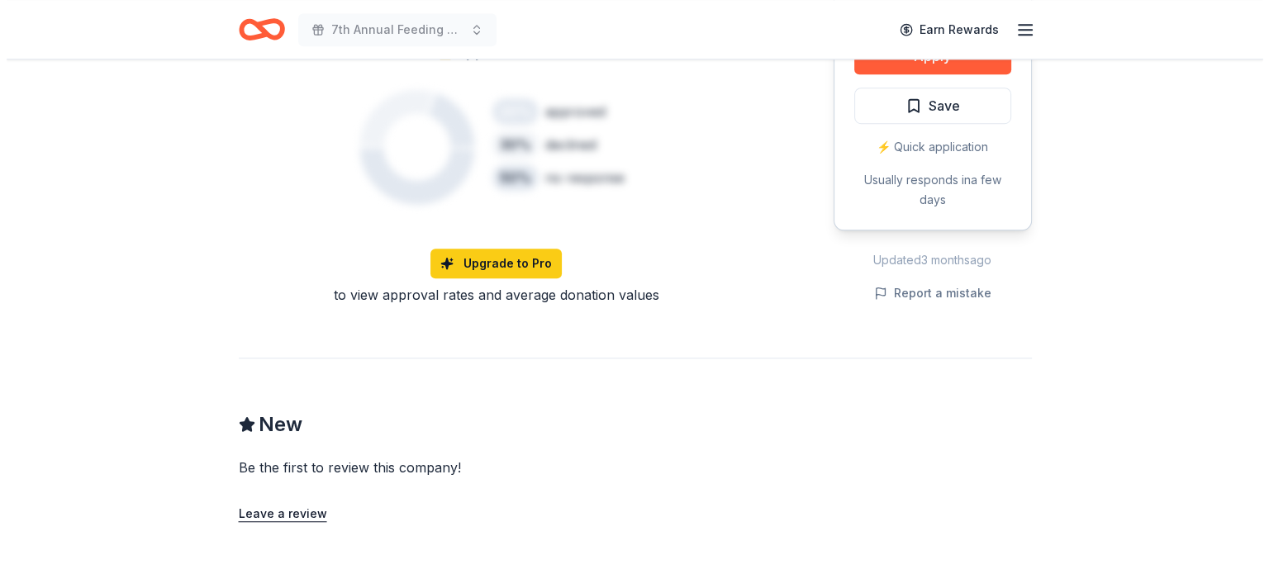
scroll to position [744, 0]
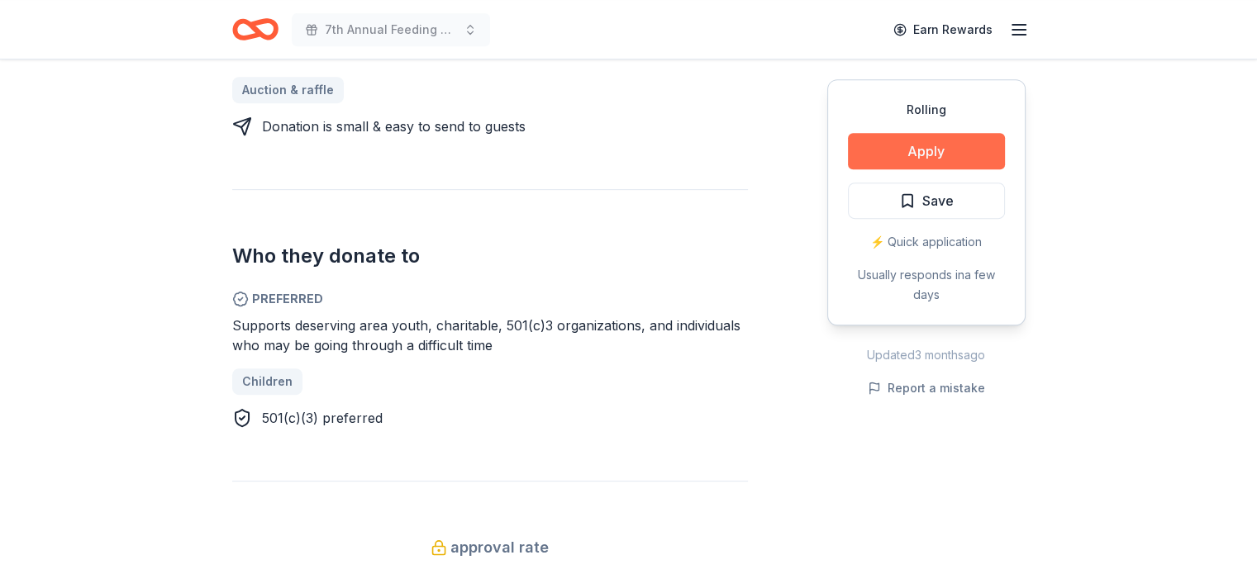
click at [959, 152] on button "Apply" at bounding box center [926, 151] width 157 height 36
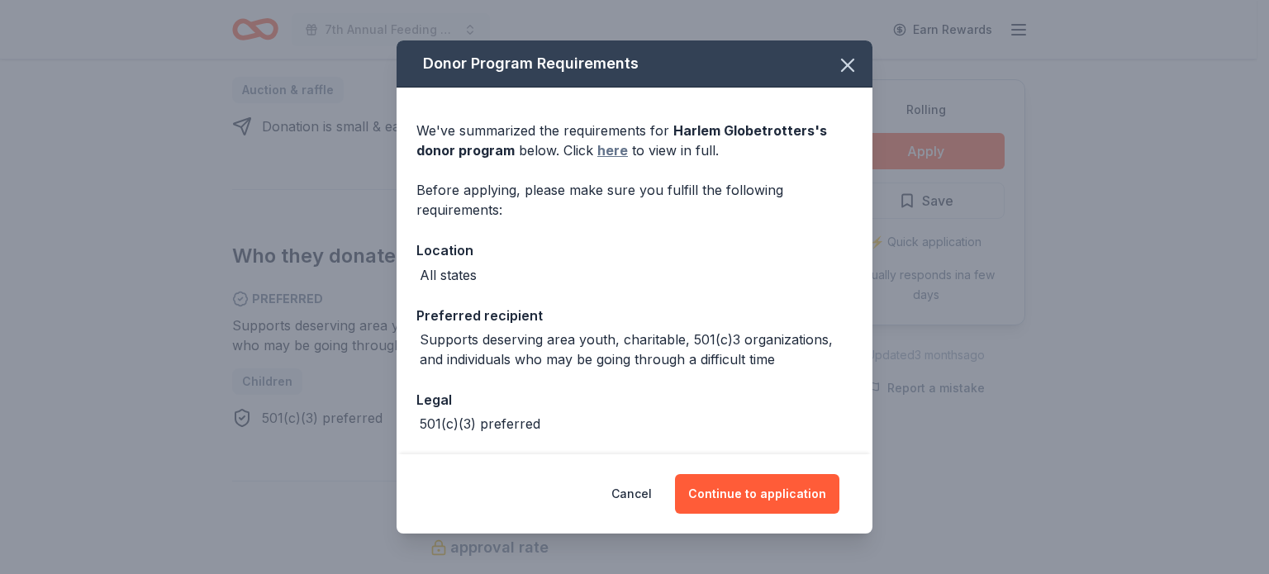
click at [601, 149] on link "here" at bounding box center [613, 150] width 31 height 20
click at [785, 493] on button "Continue to application" at bounding box center [757, 494] width 164 height 40
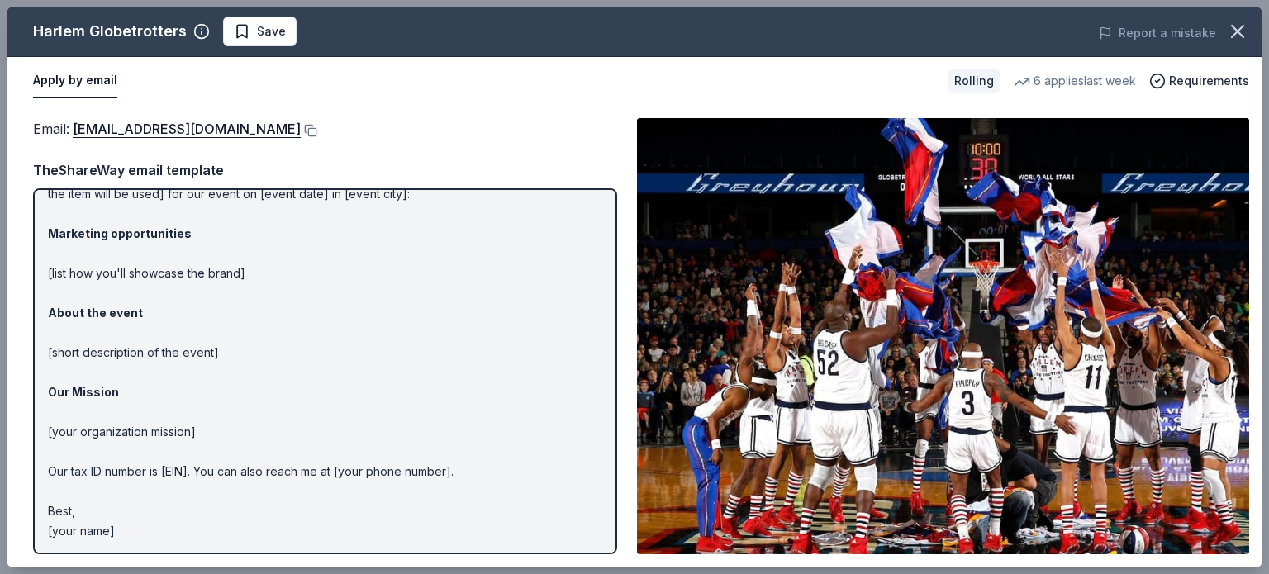
scroll to position [0, 0]
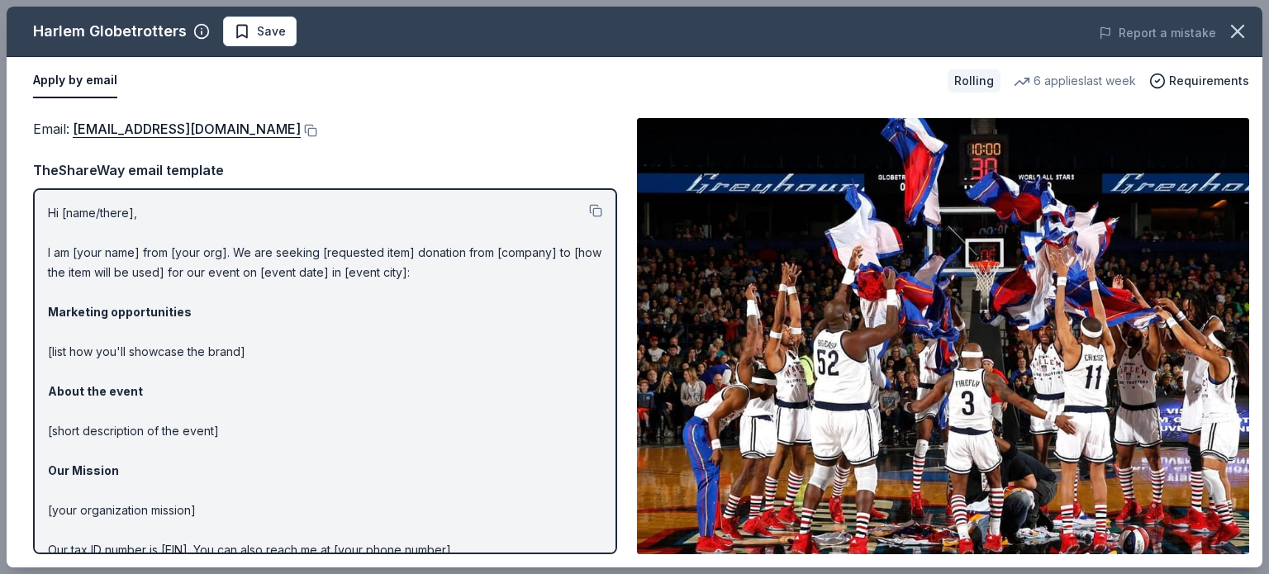
drag, startPoint x: 48, startPoint y: 207, endPoint x: 214, endPoint y: 515, distance: 350.2
click at [214, 515] on p "Hi [name/there], I am [your name] from [your org]. We are seeking [requested it…" at bounding box center [325, 411] width 555 height 417
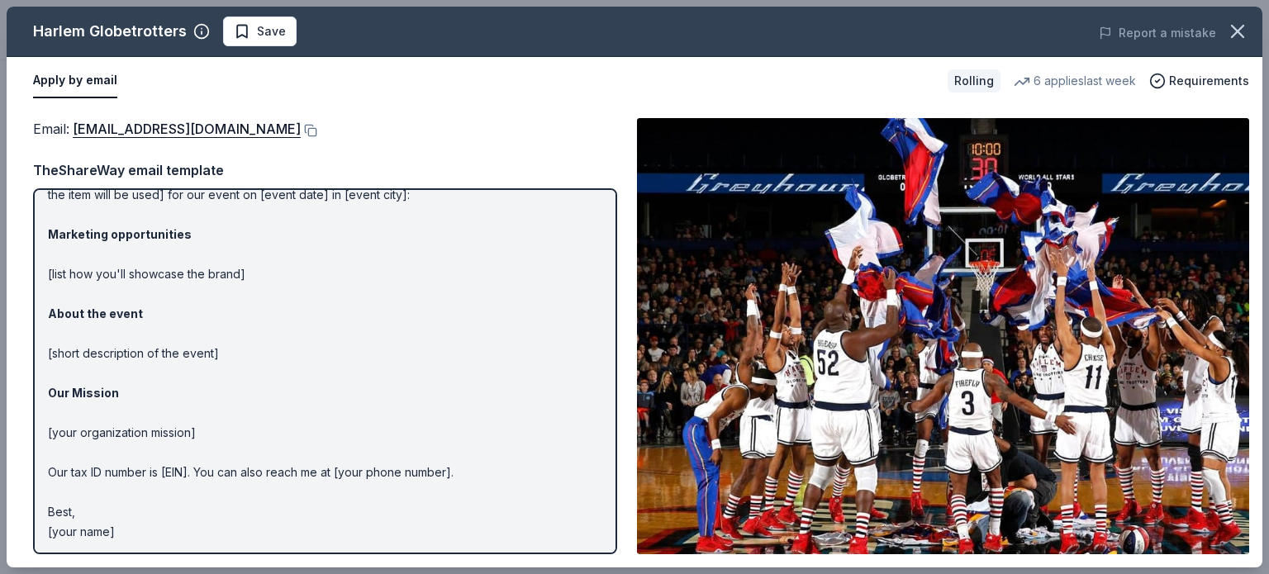
scroll to position [79, 0]
click at [139, 538] on p "Hi [name/there], I am [your name] from [your org]. We are seeking [requested it…" at bounding box center [325, 333] width 555 height 417
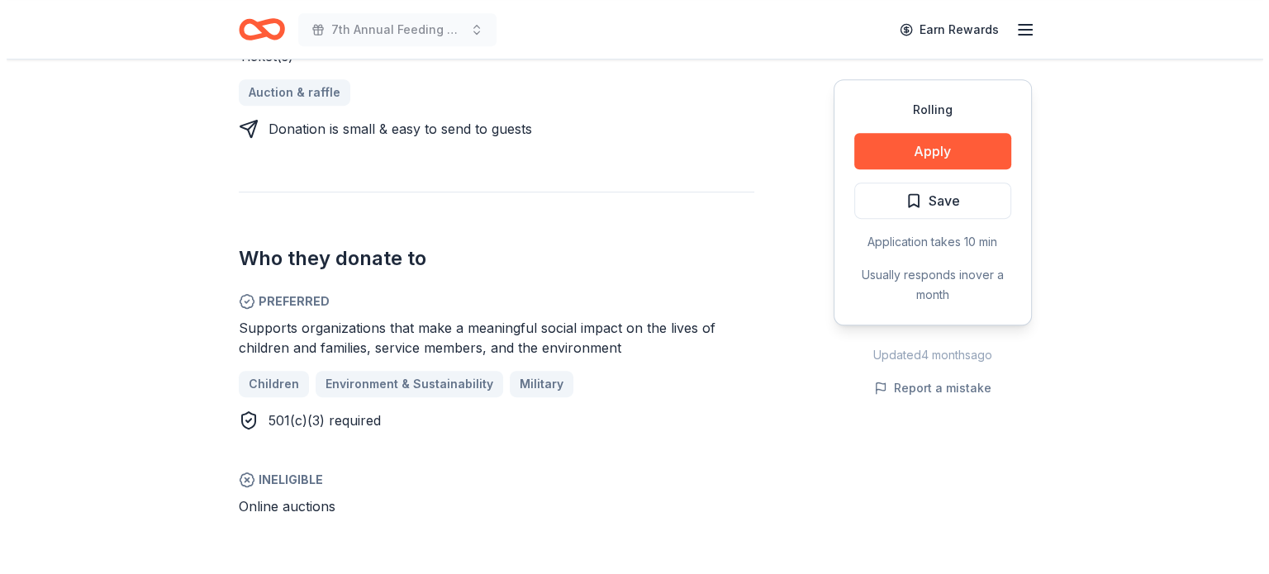
scroll to position [744, 0]
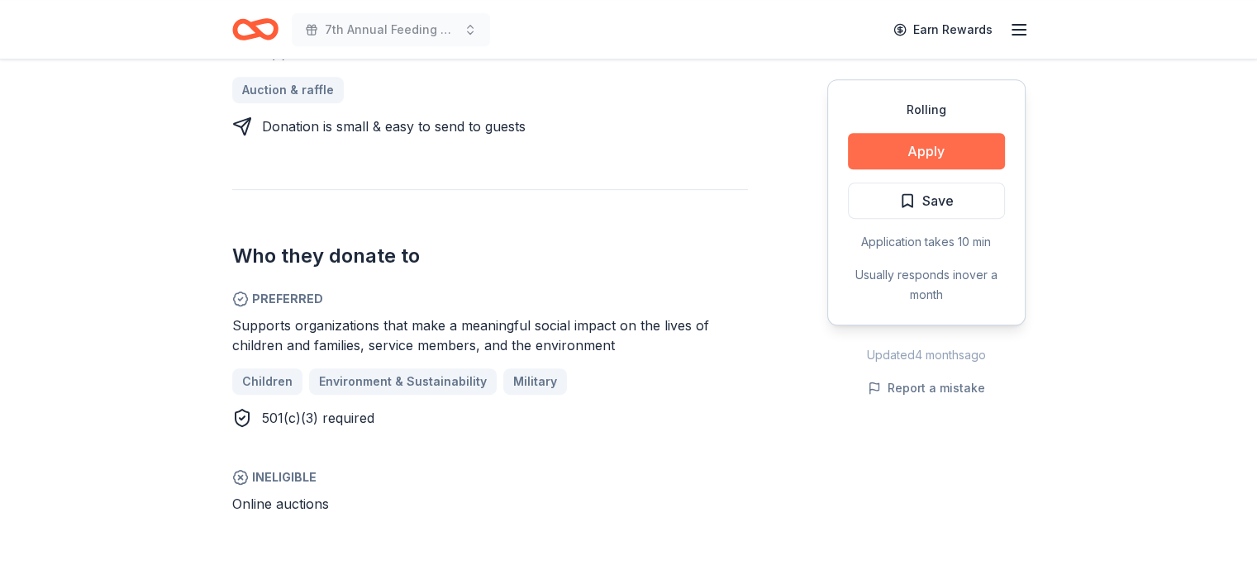
click at [906, 151] on button "Apply" at bounding box center [926, 151] width 157 height 36
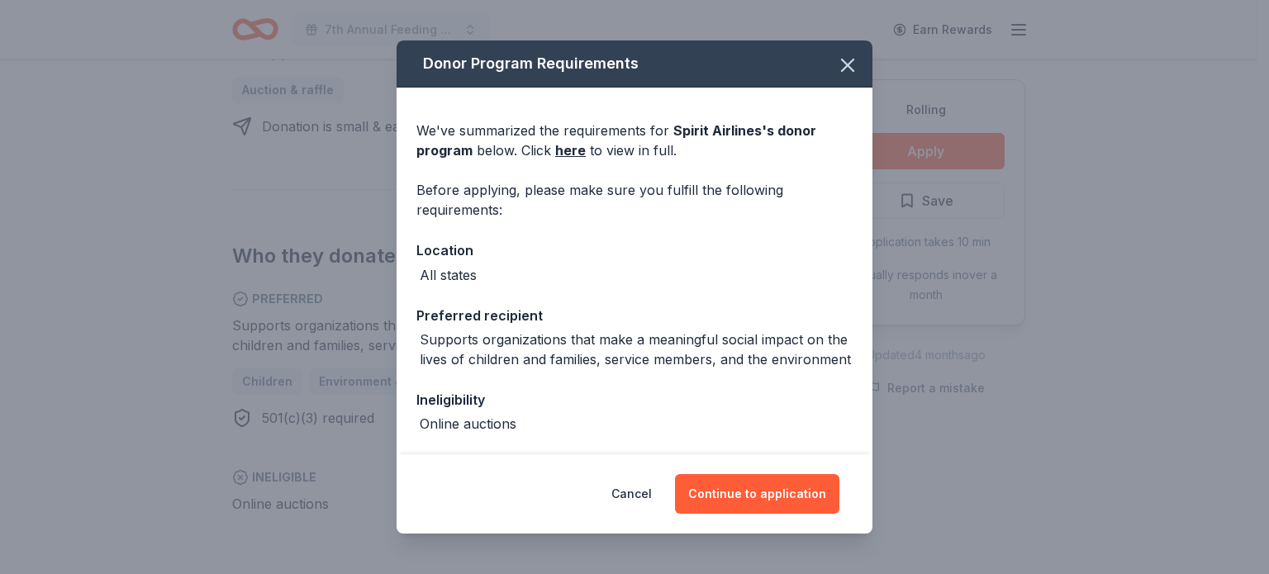
click at [583, 145] on div "We've summarized the requirements for Spirit Airlines 's donor program below. C…" at bounding box center [635, 141] width 436 height 40
click at [566, 151] on link "here" at bounding box center [570, 150] width 31 height 20
